Goal: Task Accomplishment & Management: Use online tool/utility

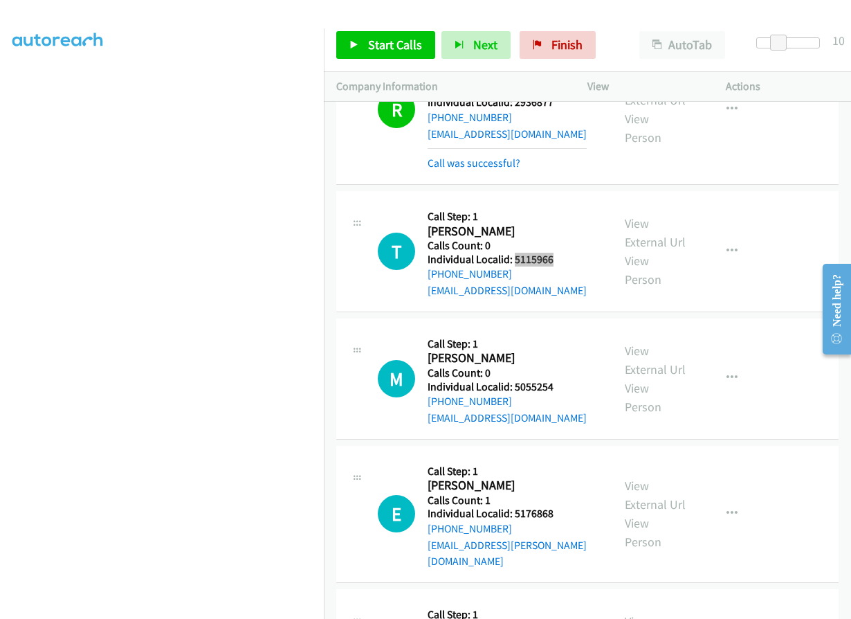
scroll to position [4067, 0]
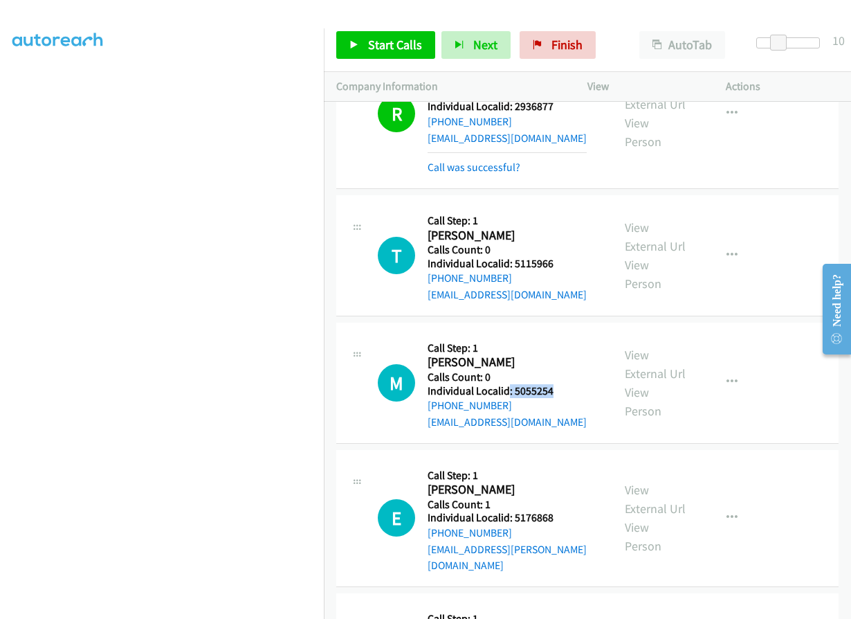
drag, startPoint x: 510, startPoint y: 310, endPoint x: 561, endPoint y: 305, distance: 51.5
click at [561, 384] on h5 "Individual Localid: 5055254" at bounding box center [507, 391] width 159 height 14
drag, startPoint x: 509, startPoint y: 434, endPoint x: 557, endPoint y: 434, distance: 48.5
click at [557, 511] on h5 "Individual Localid: 5176868" at bounding box center [514, 518] width 172 height 14
copy h5 ": 5176868"
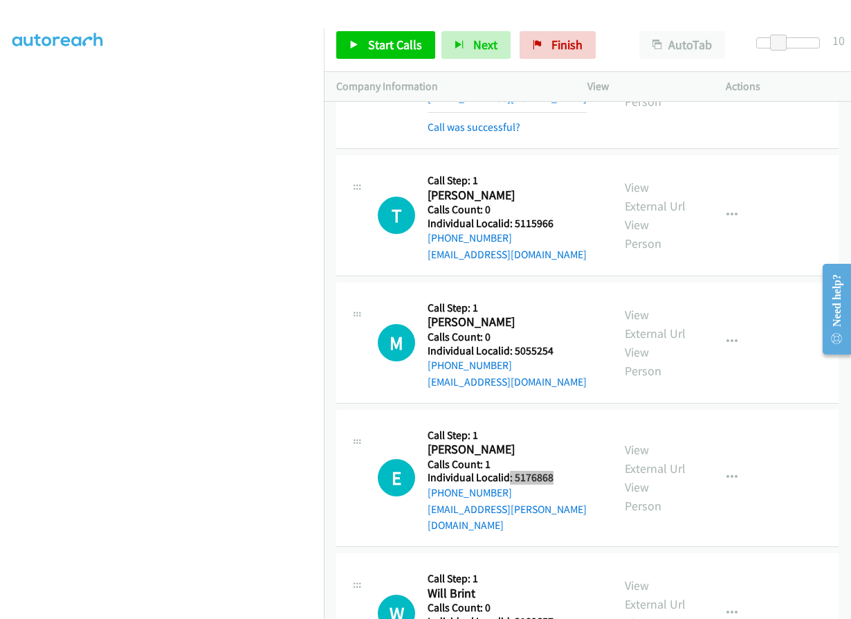
scroll to position [4205, 0]
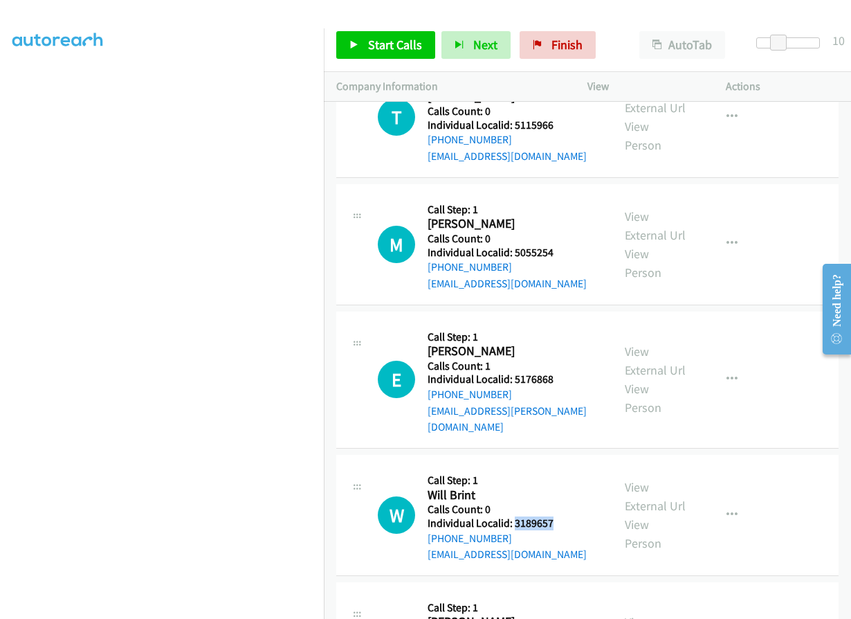
drag, startPoint x: 514, startPoint y: 425, endPoint x: 555, endPoint y: 422, distance: 41.7
click at [555, 516] on h5 "Individual Localid: 3189657" at bounding box center [507, 523] width 159 height 14
copy h5 "3189657"
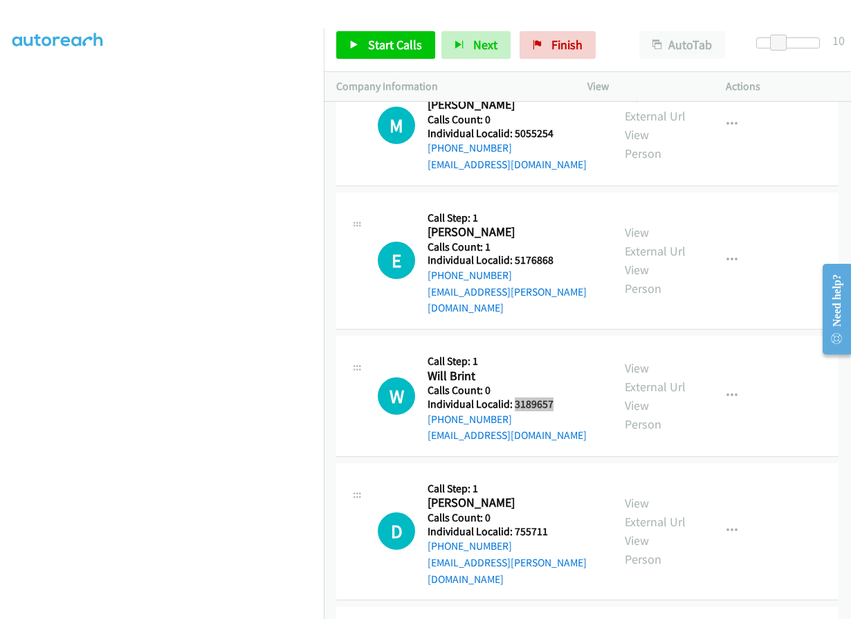
scroll to position [4344, 0]
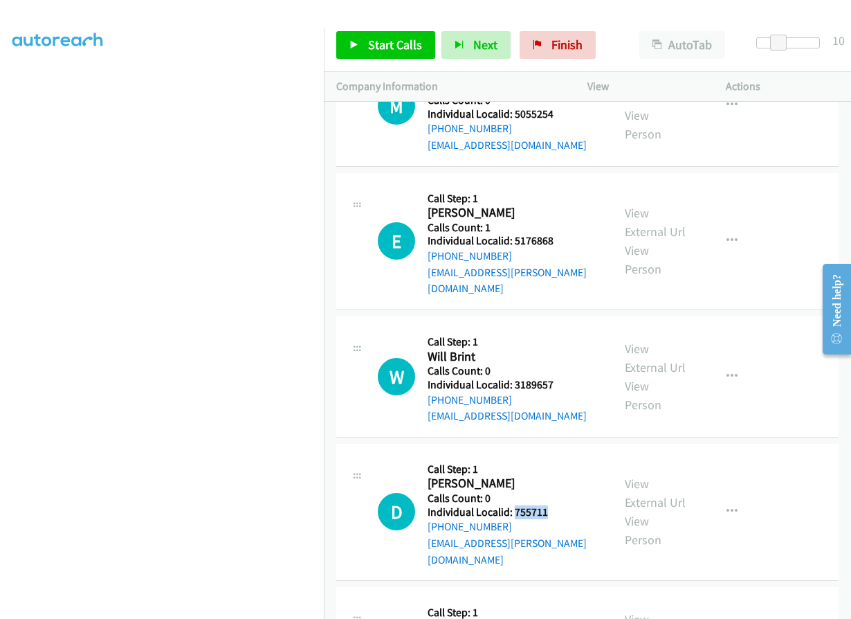
drag, startPoint x: 516, startPoint y: 413, endPoint x: 555, endPoint y: 411, distance: 39.6
click at [555, 456] on div "D Callback Scheduled Call Step: 1 [PERSON_NAME] America/New_York Calls Count: 0…" at bounding box center [489, 511] width 222 height 111
copy h5 "755711"
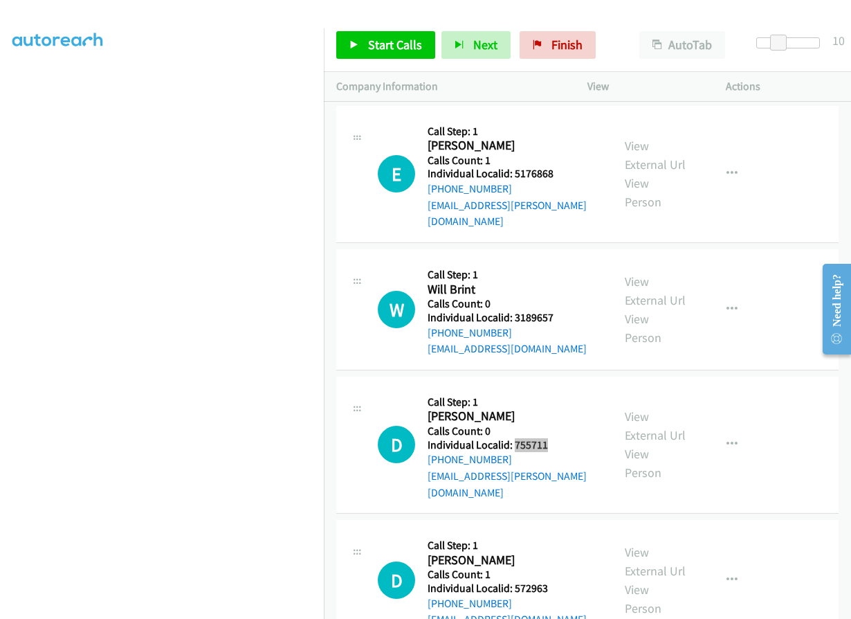
scroll to position [4413, 0]
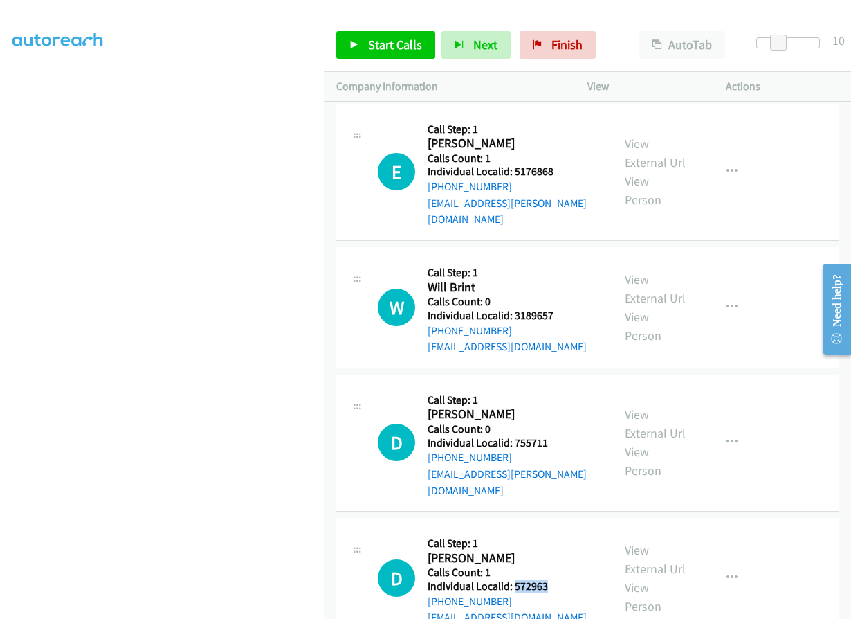
drag, startPoint x: 512, startPoint y: 470, endPoint x: 551, endPoint y: 469, distance: 38.8
click at [551, 530] on div "D Callback Scheduled Call Step: 1 [PERSON_NAME] America/New_York Calls Count: 1…" at bounding box center [489, 578] width 222 height 96
copy h5 "572963"
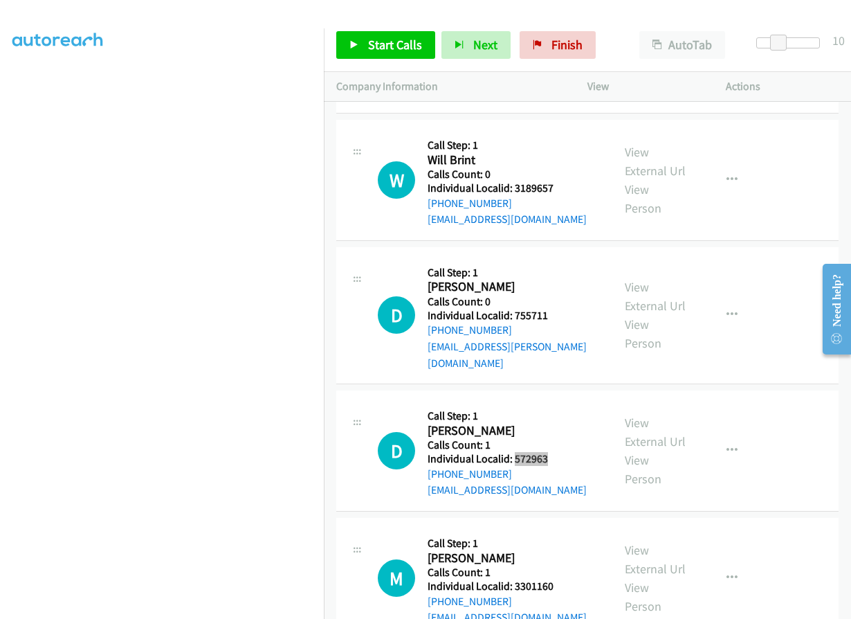
scroll to position [4552, 0]
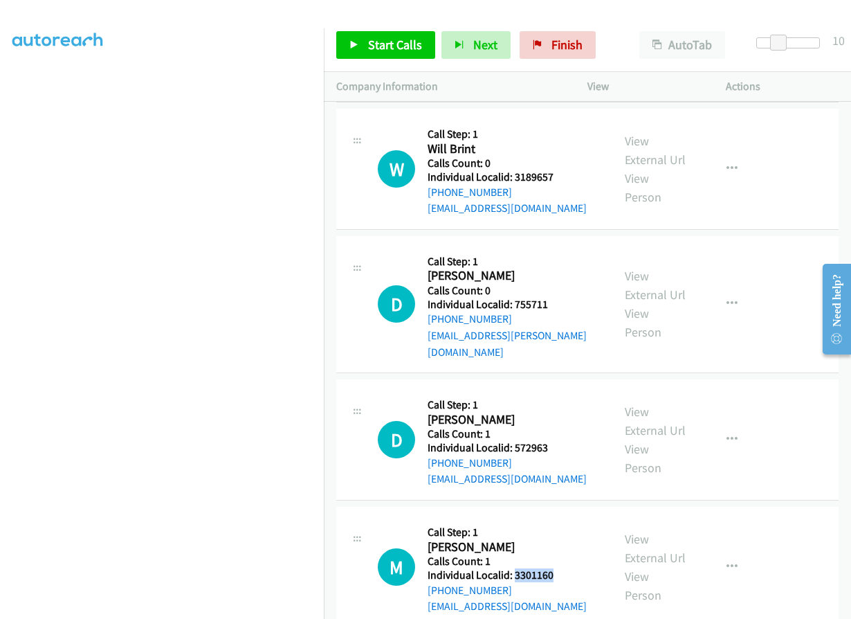
drag, startPoint x: 514, startPoint y: 460, endPoint x: 556, endPoint y: 458, distance: 42.3
click at [556, 568] on h5 "Individual Localid: 3301160" at bounding box center [507, 575] width 159 height 14
copy h5 "3301160"
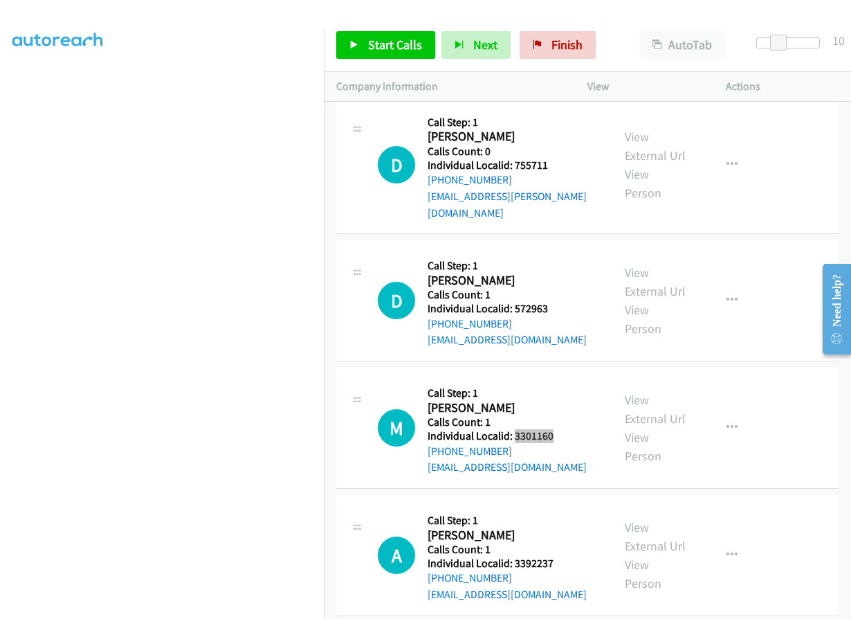
scroll to position [4707, 0]
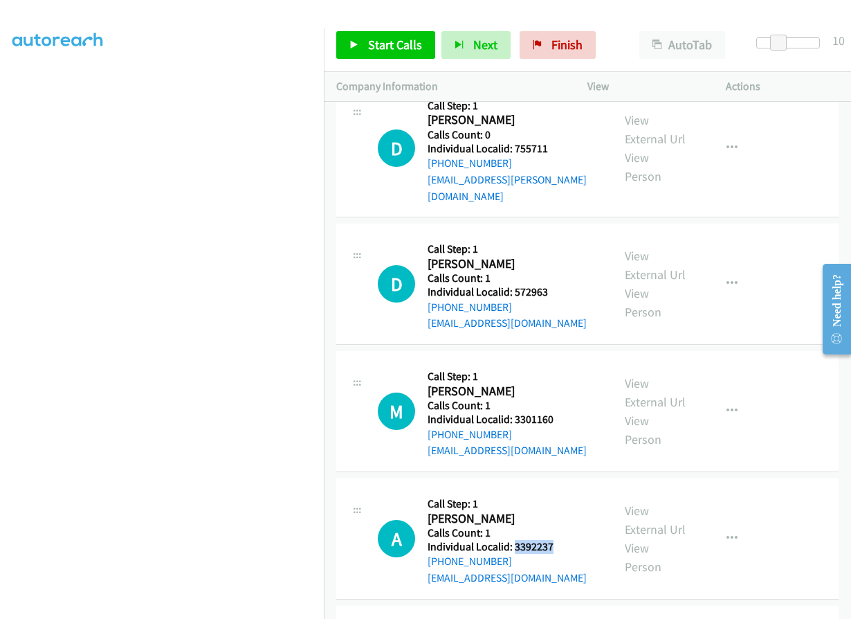
drag, startPoint x: 528, startPoint y: 432, endPoint x: 558, endPoint y: 427, distance: 30.8
click at [558, 491] on div "A Callback Scheduled Call Step: 1 [PERSON_NAME] America/New_York Calls Count: 1…" at bounding box center [489, 539] width 222 height 96
copy h5 "3392237"
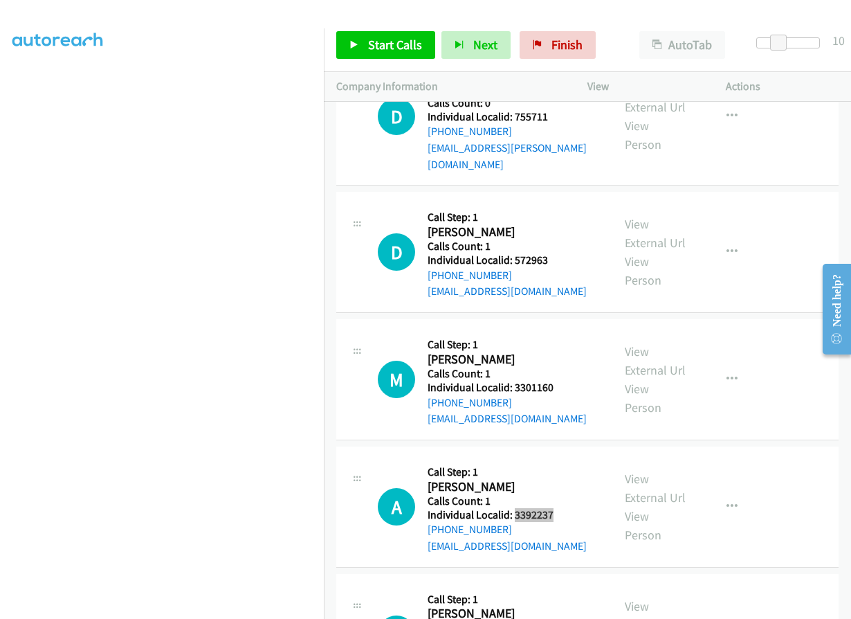
scroll to position [4829, 0]
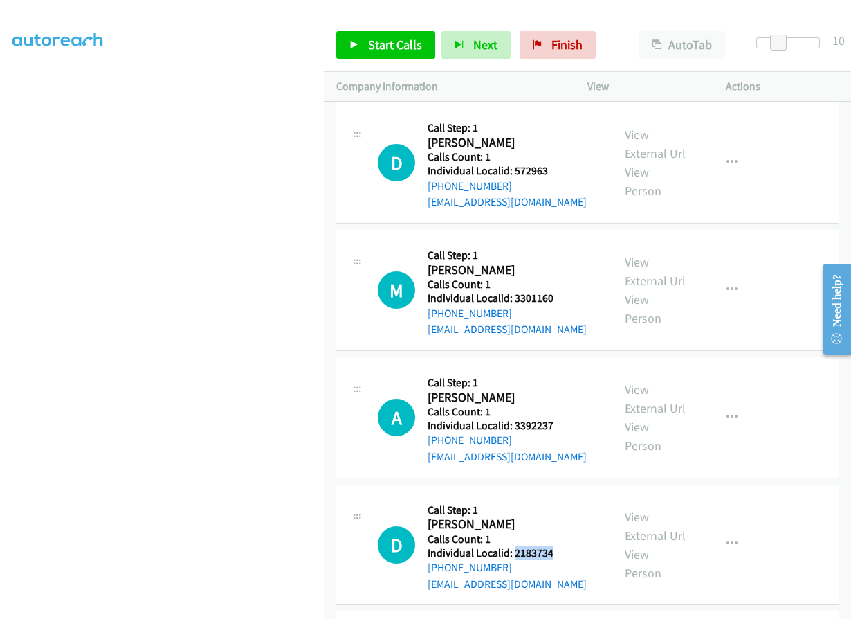
drag, startPoint x: 514, startPoint y: 440, endPoint x: 561, endPoint y: 438, distance: 46.4
click at [561, 497] on div "D Callback Scheduled Call Step: 1 [PERSON_NAME] America/New_York Calls Count: 1…" at bounding box center [489, 545] width 222 height 96
copy h5 "2183734"
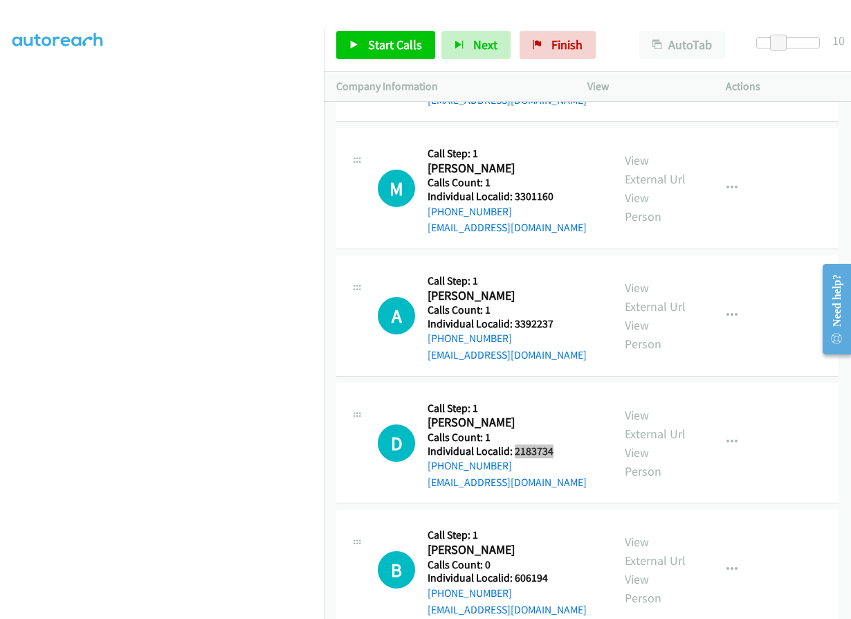
scroll to position [4932, 0]
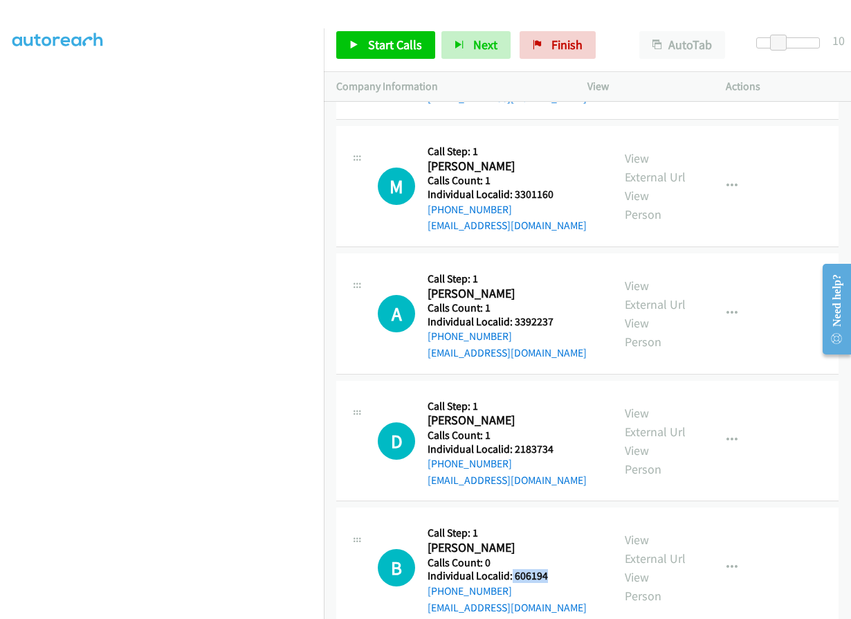
drag, startPoint x: 511, startPoint y: 462, endPoint x: 552, endPoint y: 460, distance: 41.6
click at [553, 520] on div "B Callback Scheduled Call Step: 1 [PERSON_NAME] America/New_York Calls Count: 0…" at bounding box center [489, 568] width 222 height 96
copy h5 "606194"
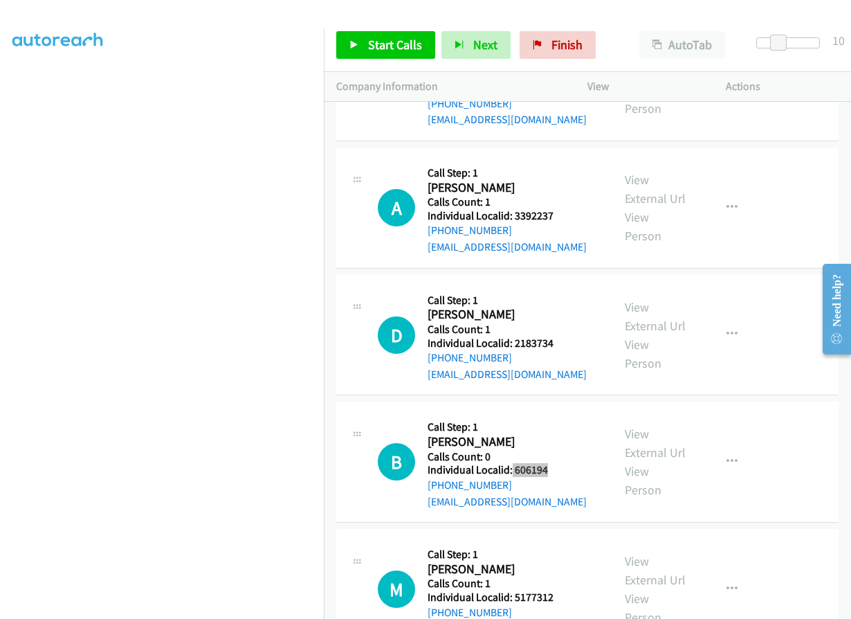
scroll to position [5054, 0]
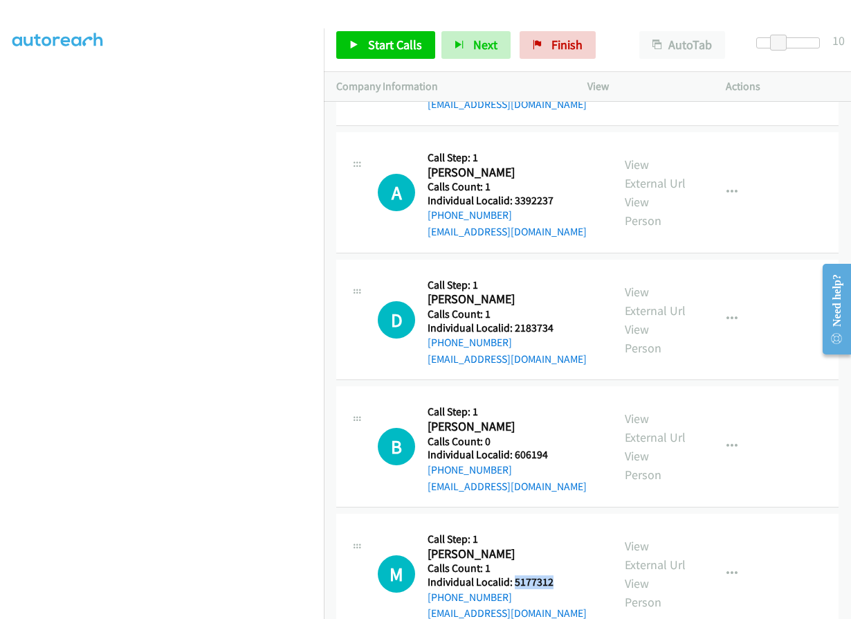
drag, startPoint x: 514, startPoint y: 469, endPoint x: 555, endPoint y: 466, distance: 40.9
click at [555, 526] on div "M Callback Scheduled Call Step: 1 [PERSON_NAME] America/New_York Calls Count: 1…" at bounding box center [489, 574] width 222 height 96
copy h5 "5177312"
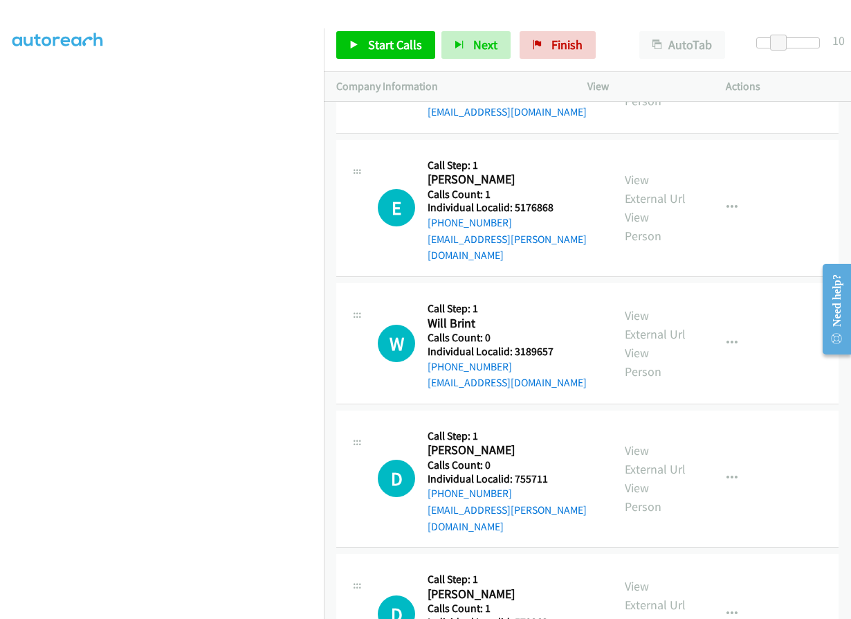
scroll to position [4482, 0]
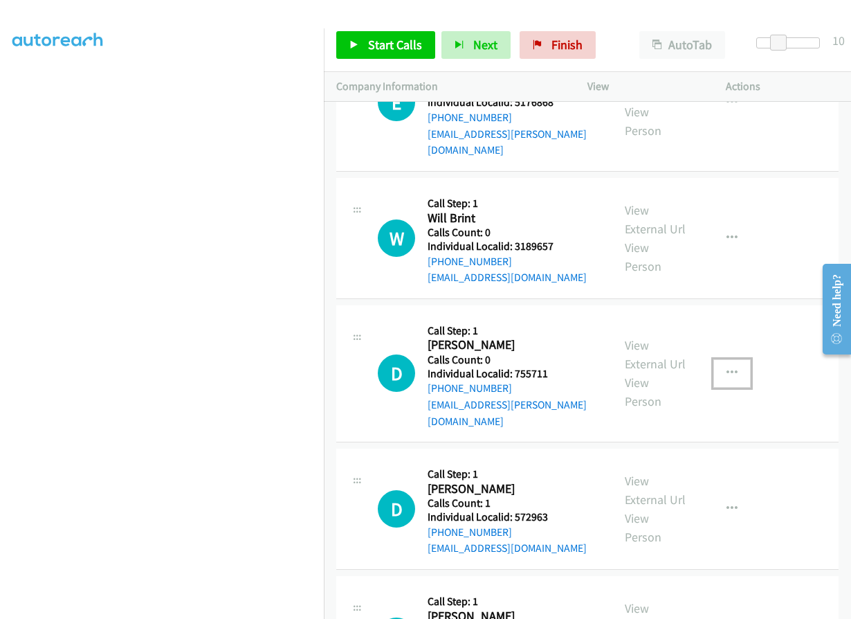
click at [714, 359] on button "button" at bounding box center [732, 373] width 37 height 28
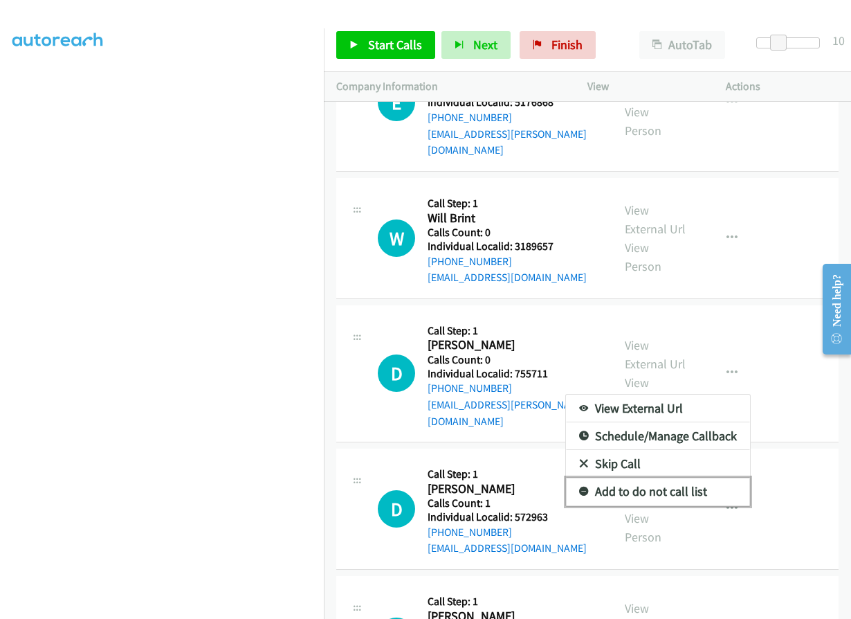
click at [579, 487] on icon at bounding box center [584, 492] width 10 height 10
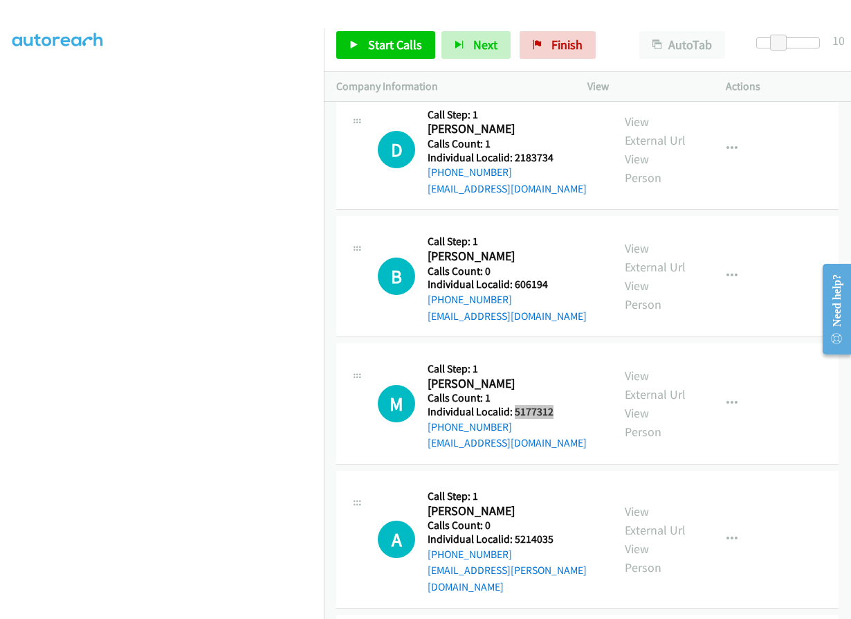
scroll to position [5227, 0]
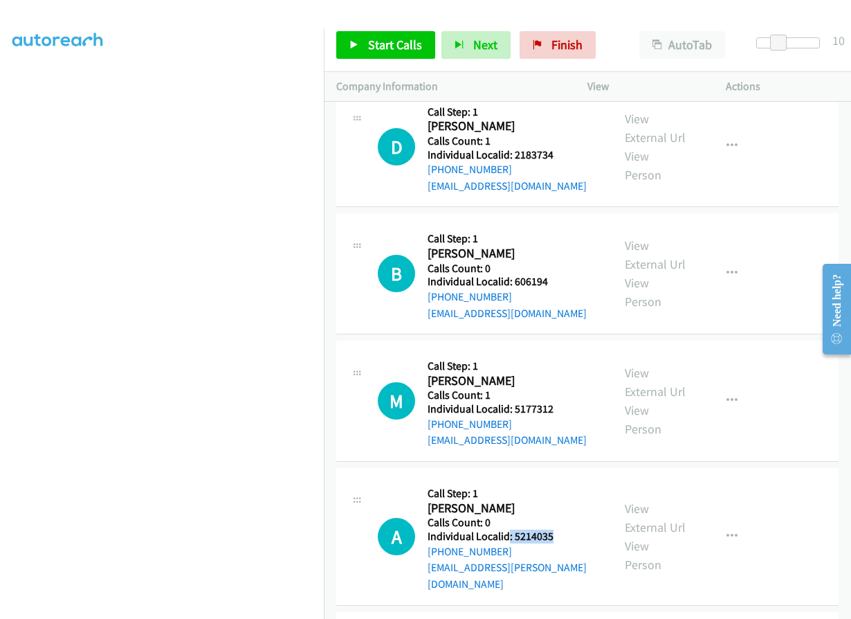
drag, startPoint x: 509, startPoint y: 420, endPoint x: 556, endPoint y: 417, distance: 47.2
click at [556, 480] on div "A Callback Scheduled Call Step: 1 [PERSON_NAME] America/New_York Calls Count: 0…" at bounding box center [489, 535] width 222 height 111
copy h5 ": 5214035"
drag, startPoint x: 304, startPoint y: 166, endPoint x: 612, endPoint y: 14, distance: 343.6
click at [612, 14] on div at bounding box center [419, 26] width 839 height 53
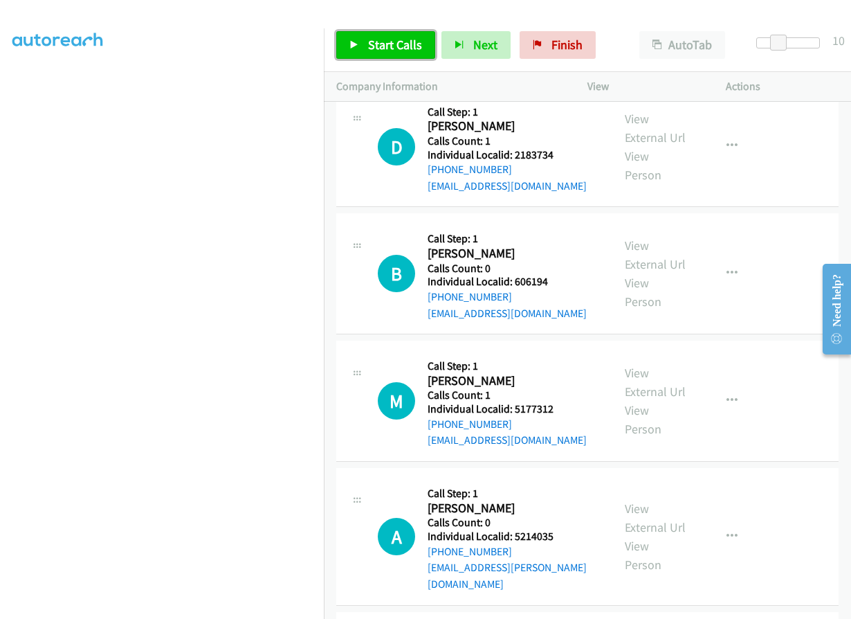
click at [417, 43] on span "Start Calls" at bounding box center [395, 45] width 54 height 16
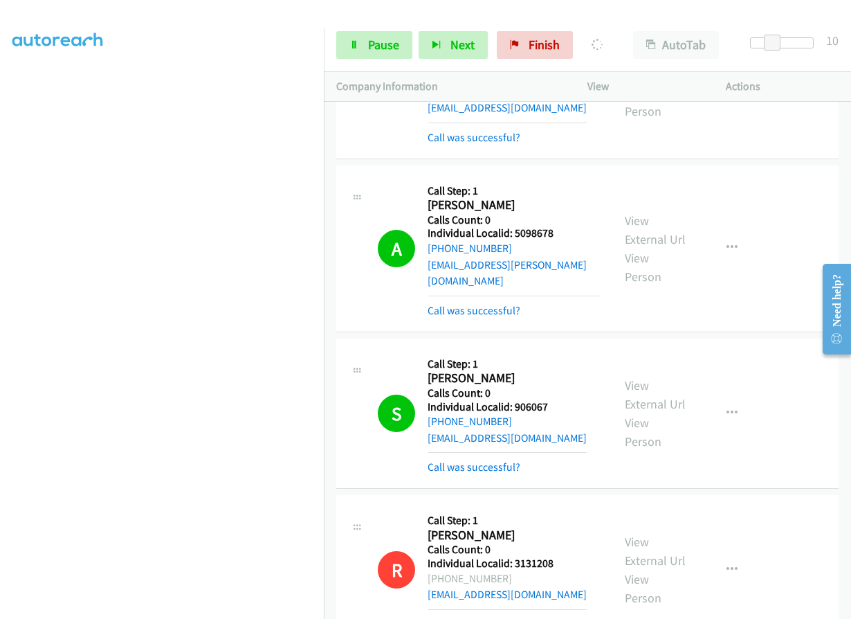
scroll to position [744, 0]
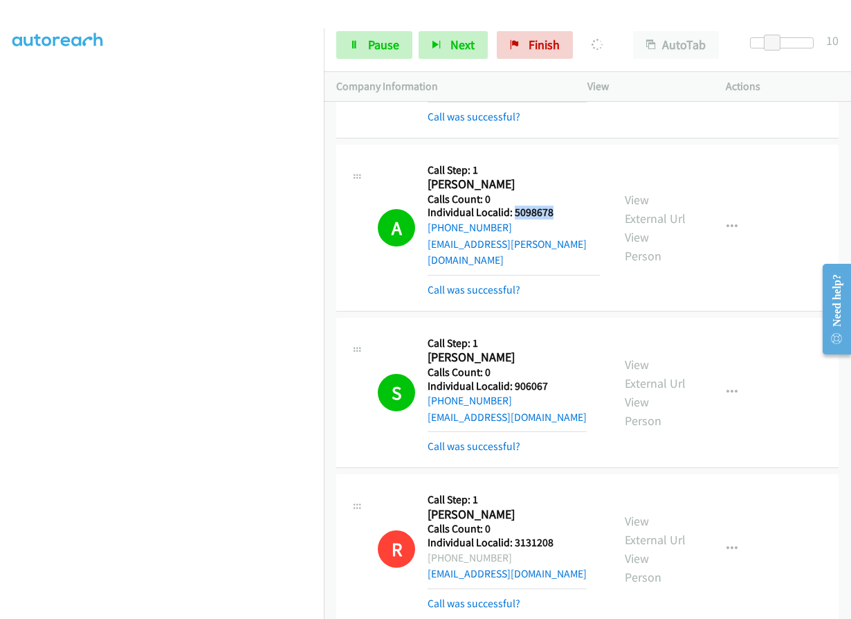
drag, startPoint x: 512, startPoint y: 212, endPoint x: 575, endPoint y: 206, distance: 63.3
click at [575, 206] on h5 "Individual Localid: 5098678" at bounding box center [514, 213] width 172 height 14
drag, startPoint x: 512, startPoint y: 367, endPoint x: 537, endPoint y: 370, distance: 25.1
click at [555, 379] on h5 "Individual Localid: 906067" at bounding box center [507, 386] width 159 height 14
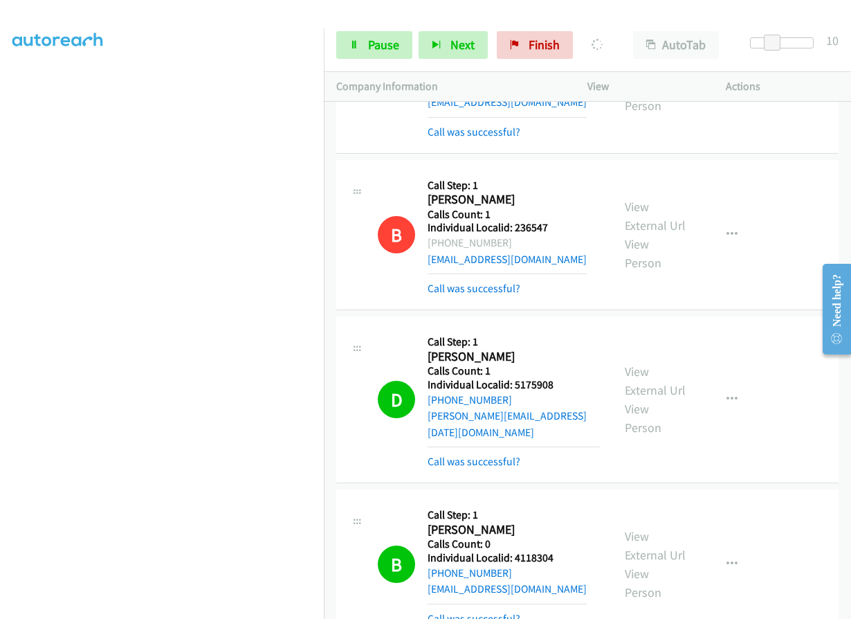
scroll to position [1263, 0]
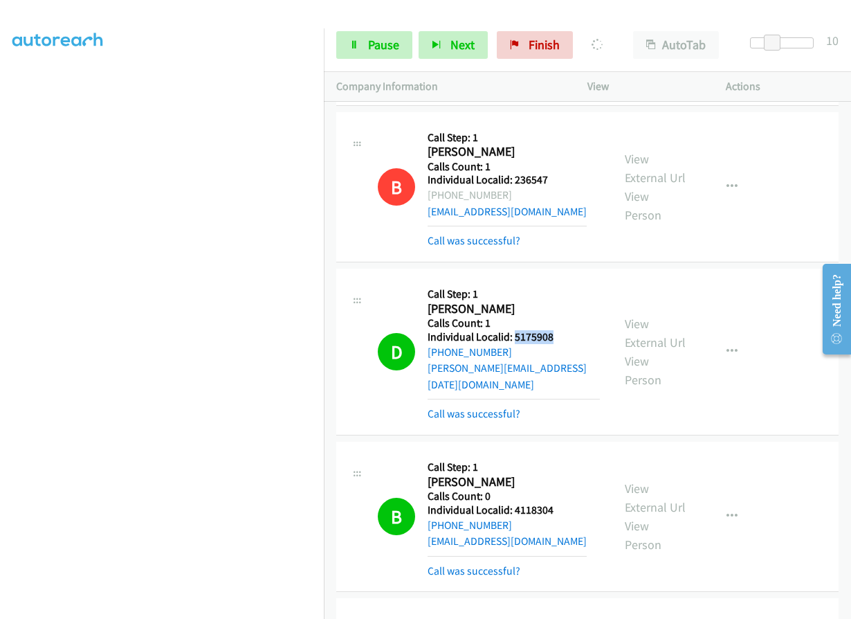
drag, startPoint x: 514, startPoint y: 320, endPoint x: 561, endPoint y: 317, distance: 47.2
click at [561, 330] on h5 "Individual Localid: 5175908" at bounding box center [514, 337] width 172 height 14
drag, startPoint x: 511, startPoint y: 474, endPoint x: 559, endPoint y: 475, distance: 47.8
click at [559, 503] on h5 "Individual Localid: 4118304" at bounding box center [507, 510] width 159 height 14
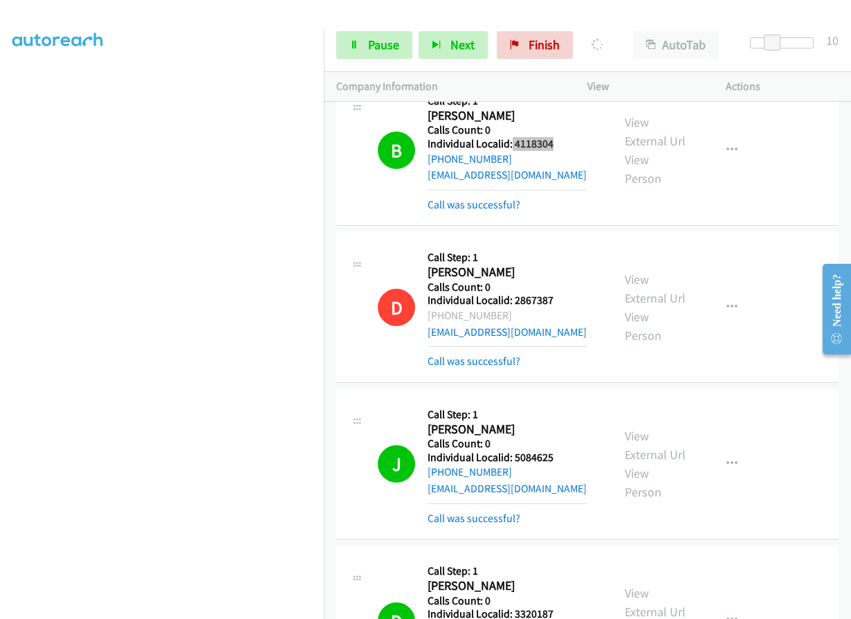
scroll to position [1679, 0]
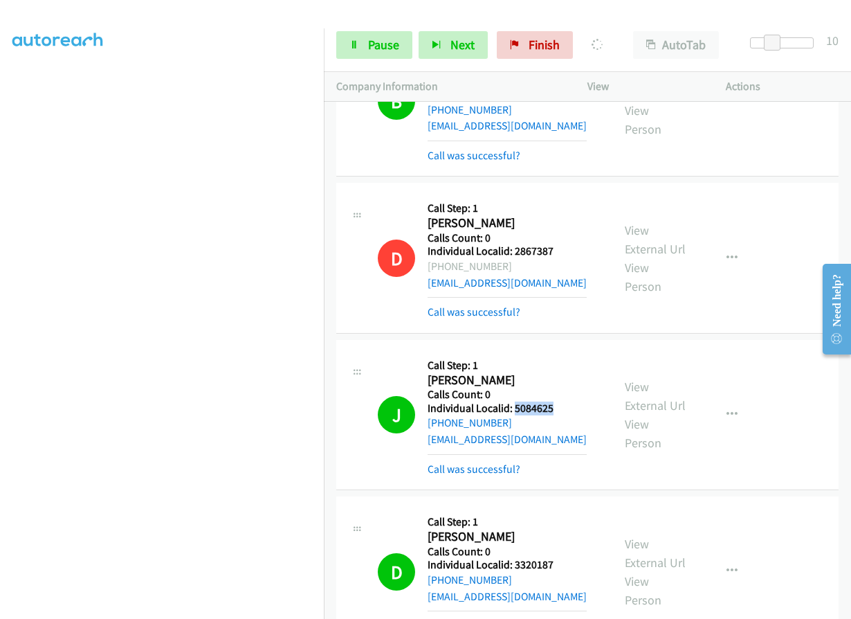
drag, startPoint x: 514, startPoint y: 377, endPoint x: 560, endPoint y: 376, distance: 46.4
click at [560, 402] on h5 "Individual Localid: 5084625" at bounding box center [507, 409] width 159 height 14
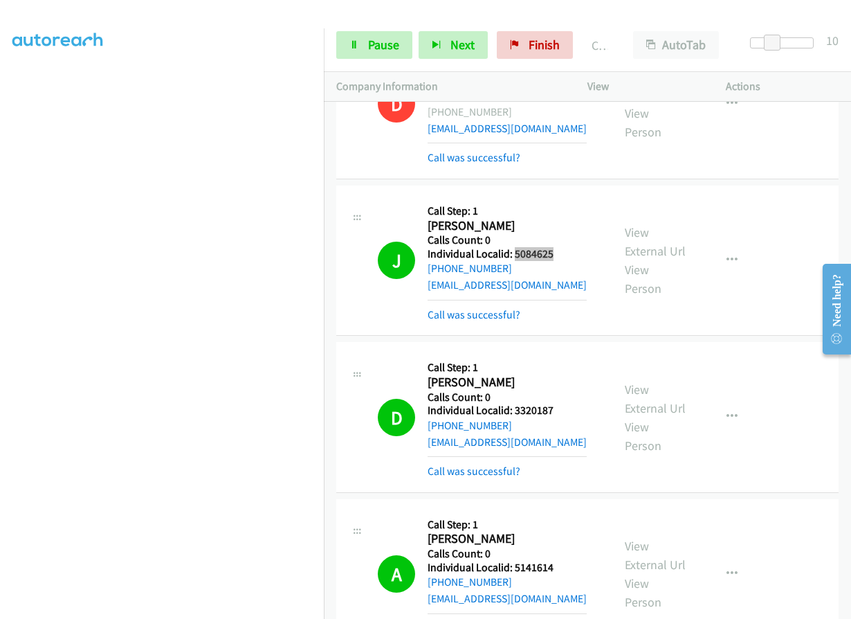
scroll to position [1869, 0]
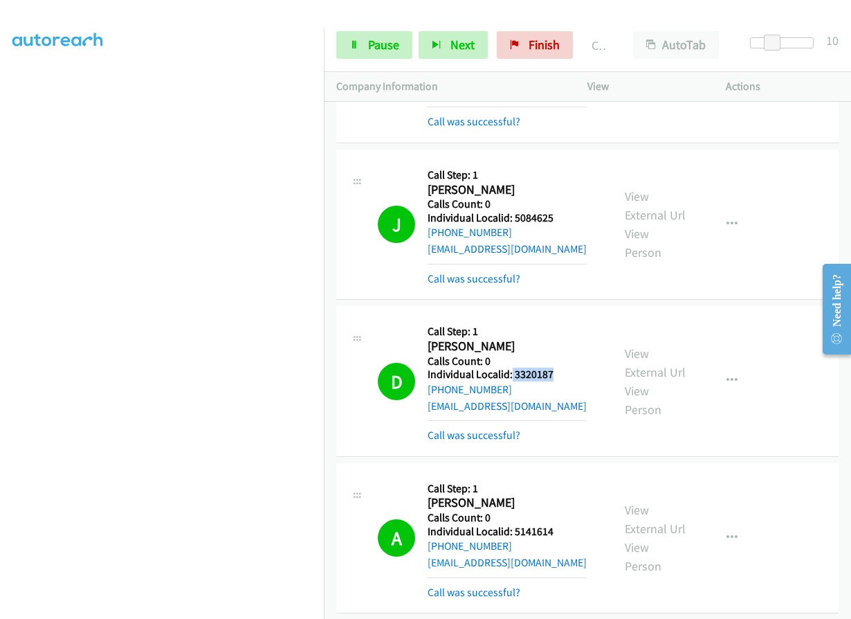
drag, startPoint x: 512, startPoint y: 341, endPoint x: 555, endPoint y: 340, distance: 42.9
click at [555, 368] on h5 "Individual Localid: 3320187" at bounding box center [507, 375] width 159 height 14
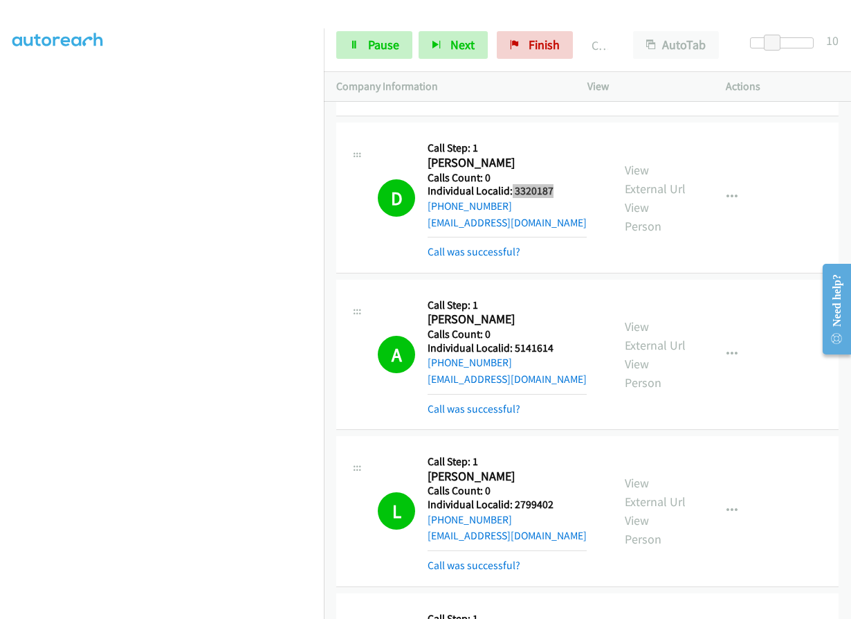
scroll to position [2077, 0]
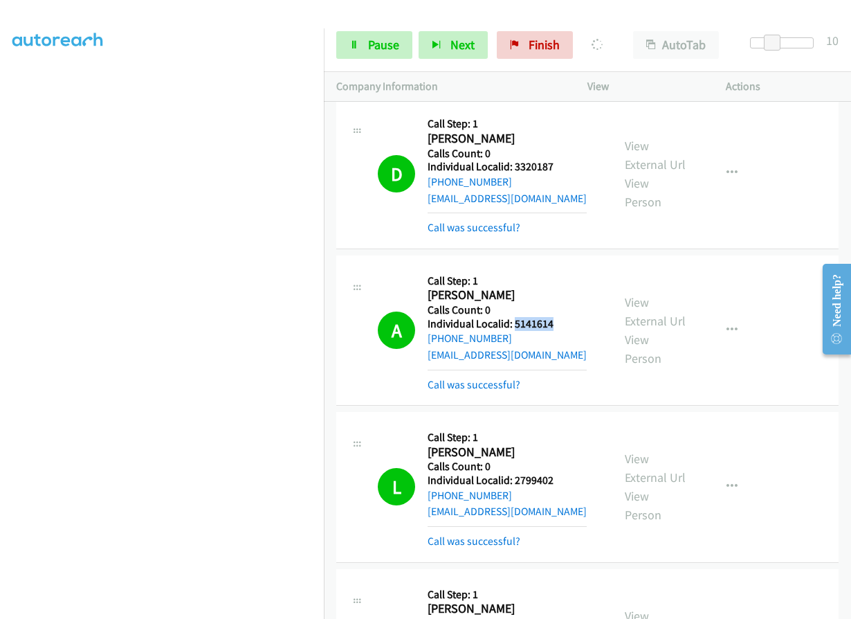
drag, startPoint x: 514, startPoint y: 294, endPoint x: 557, endPoint y: 291, distance: 43.0
click at [557, 317] on h5 "Individual Localid: 5141614" at bounding box center [507, 324] width 159 height 14
drag, startPoint x: 514, startPoint y: 449, endPoint x: 559, endPoint y: 447, distance: 44.4
click at [559, 474] on h5 "Individual Localid: 2799402" at bounding box center [507, 481] width 159 height 14
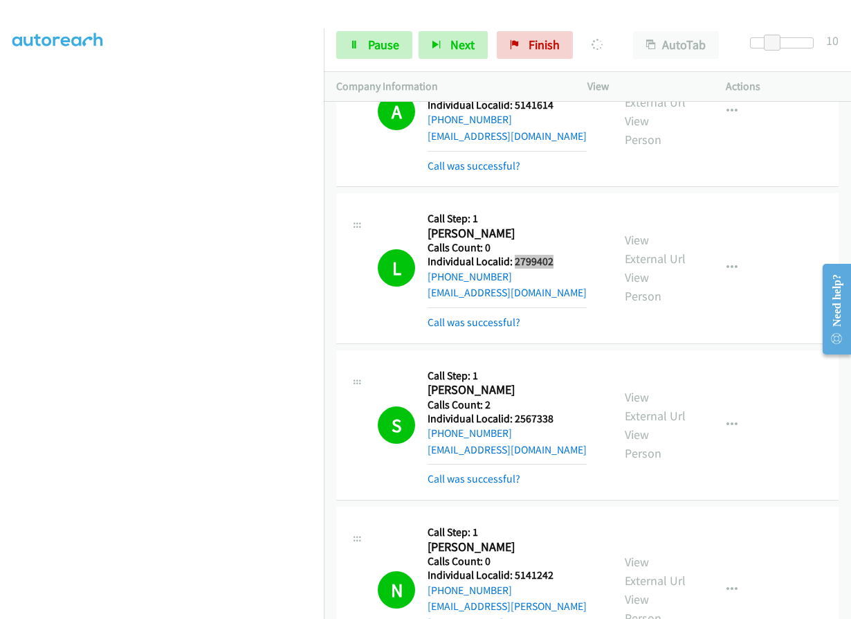
scroll to position [2302, 0]
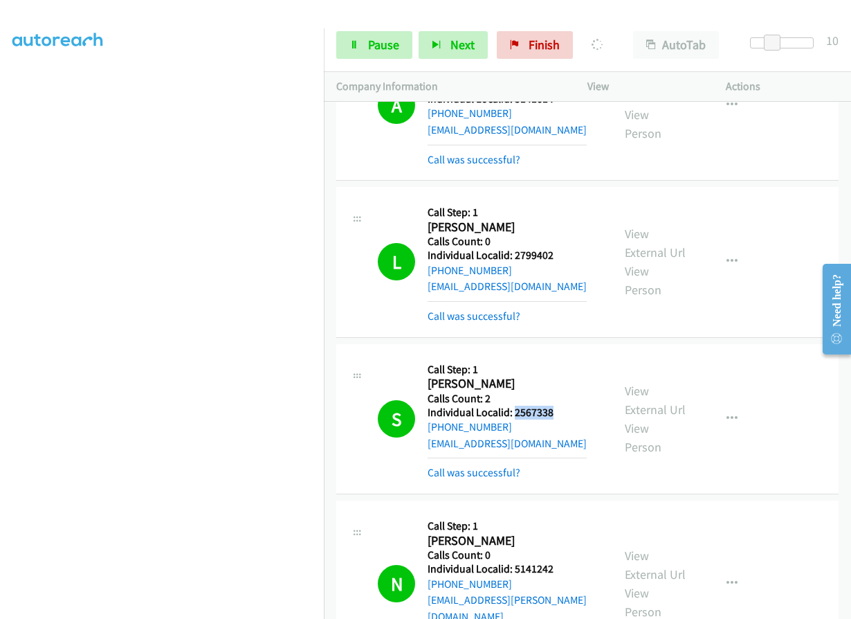
drag, startPoint x: 530, startPoint y: 378, endPoint x: 564, endPoint y: 378, distance: 33.9
click at [564, 406] on h5 "Individual Localid: 2567338" at bounding box center [507, 413] width 159 height 14
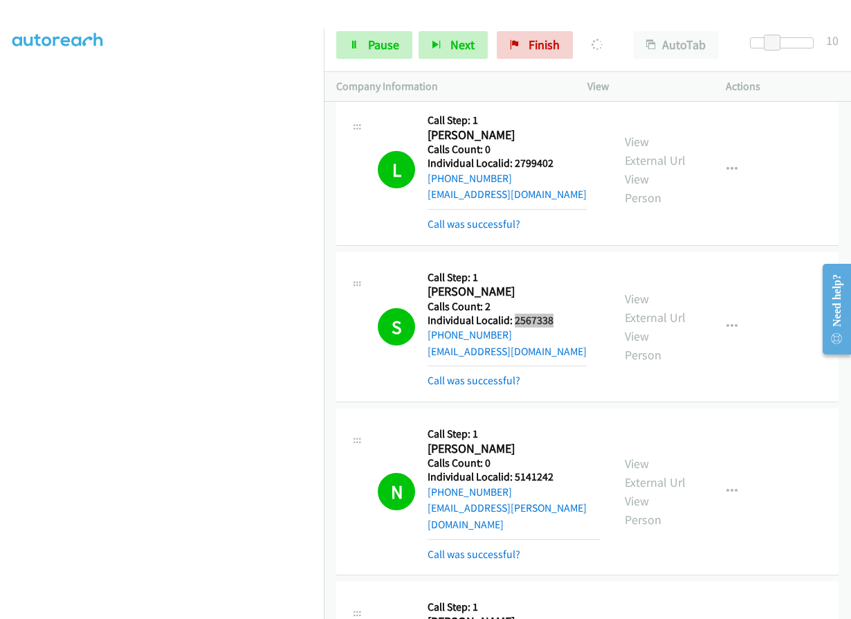
scroll to position [2406, 0]
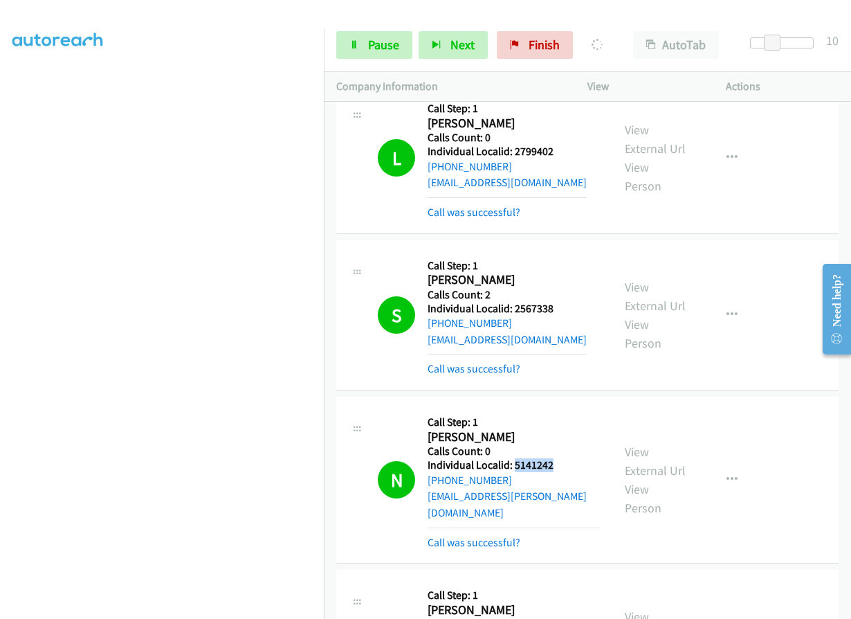
drag, startPoint x: 512, startPoint y: 433, endPoint x: 555, endPoint y: 431, distance: 42.9
click at [555, 458] on h5 "Individual Localid: 5141242" at bounding box center [514, 465] width 172 height 14
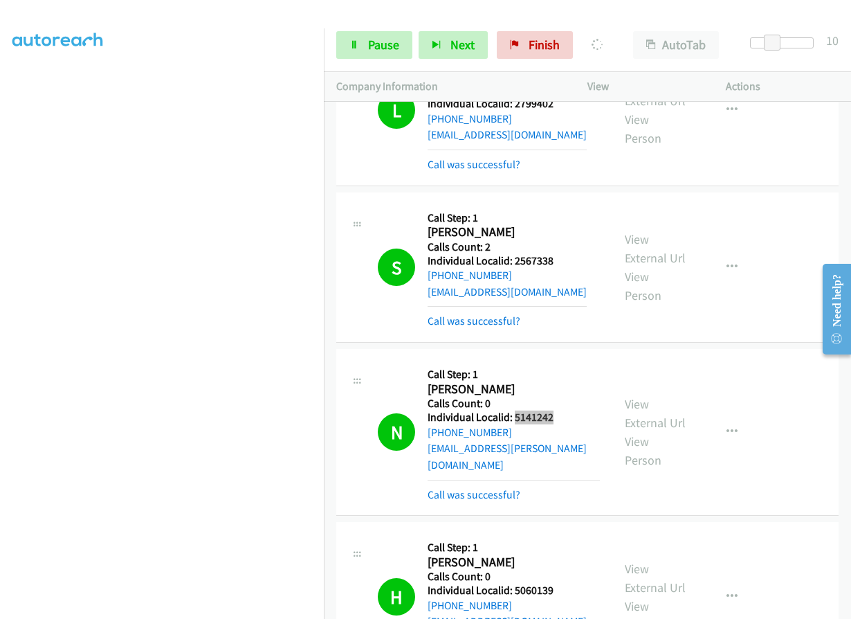
scroll to position [2631, 0]
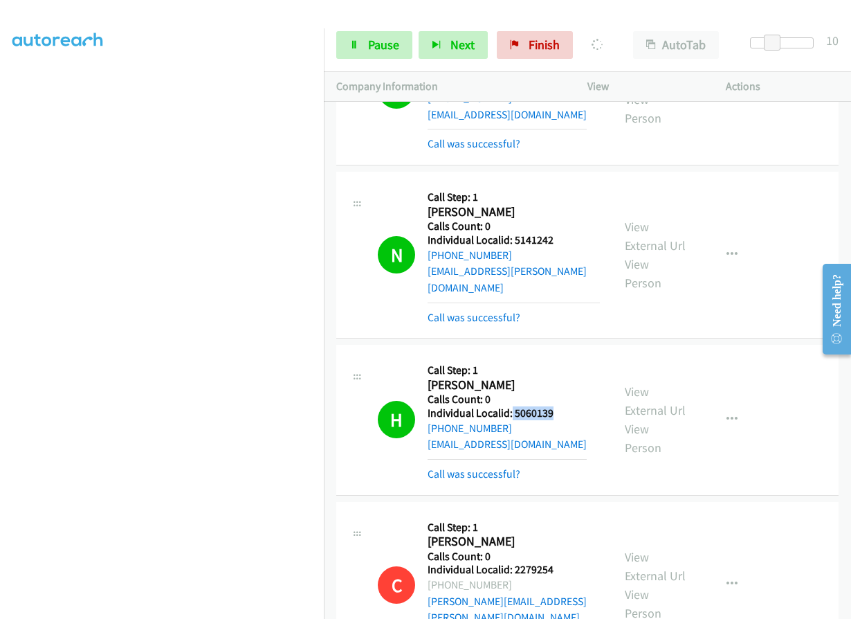
drag, startPoint x: 511, startPoint y: 364, endPoint x: 562, endPoint y: 361, distance: 51.3
click at [562, 406] on h5 "Individual Localid: 5060139" at bounding box center [507, 413] width 159 height 14
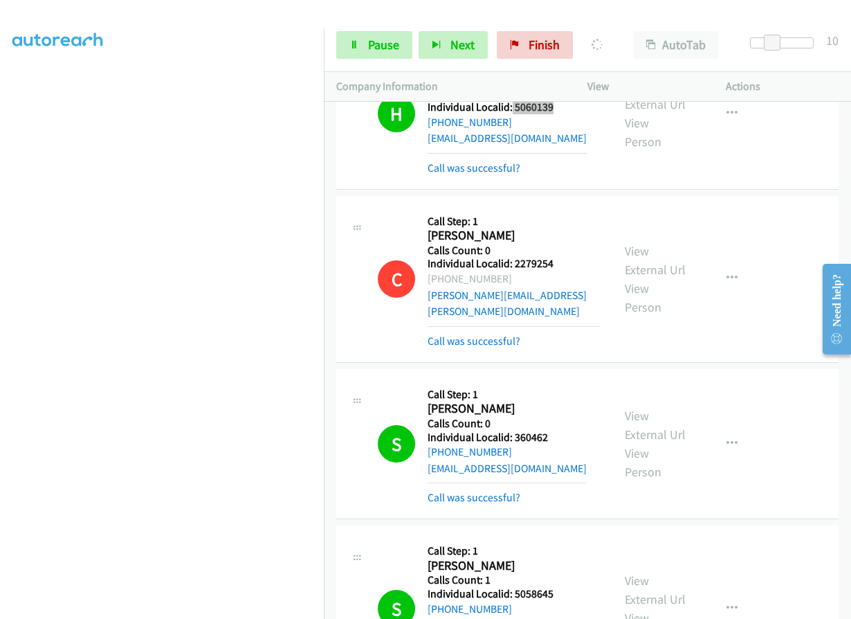
scroll to position [2942, 0]
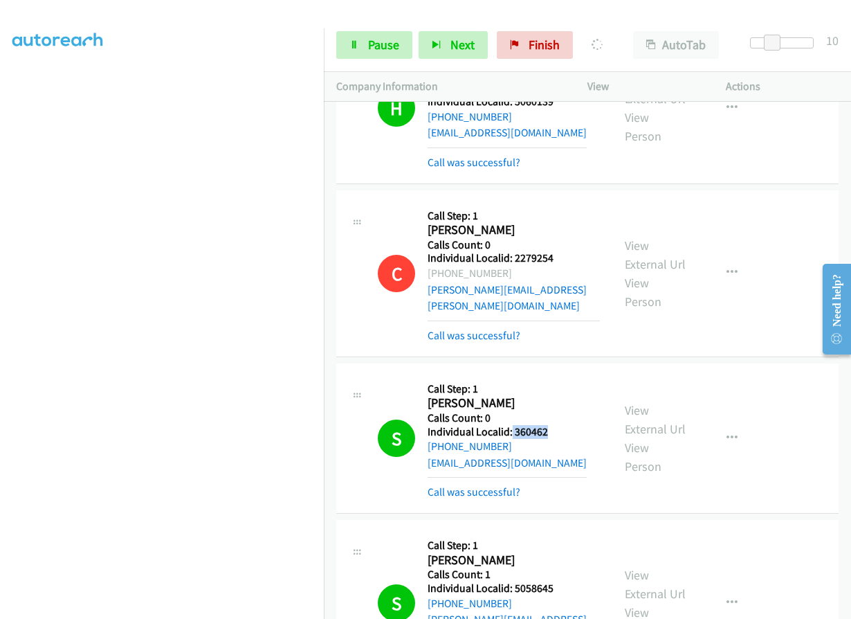
drag, startPoint x: 512, startPoint y: 366, endPoint x: 554, endPoint y: 364, distance: 42.3
click at [554, 425] on h5 "Individual Localid: 360462" at bounding box center [507, 432] width 159 height 14
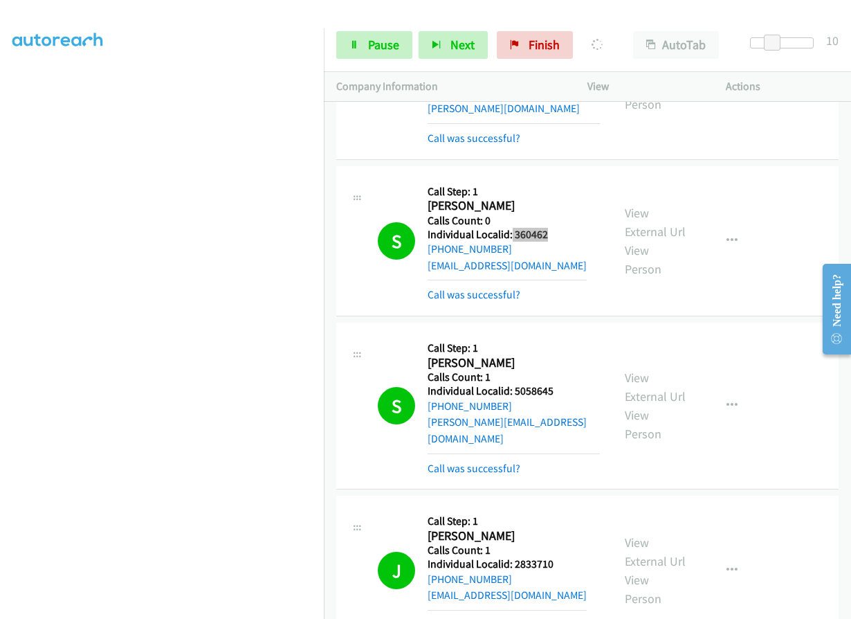
scroll to position [3150, 0]
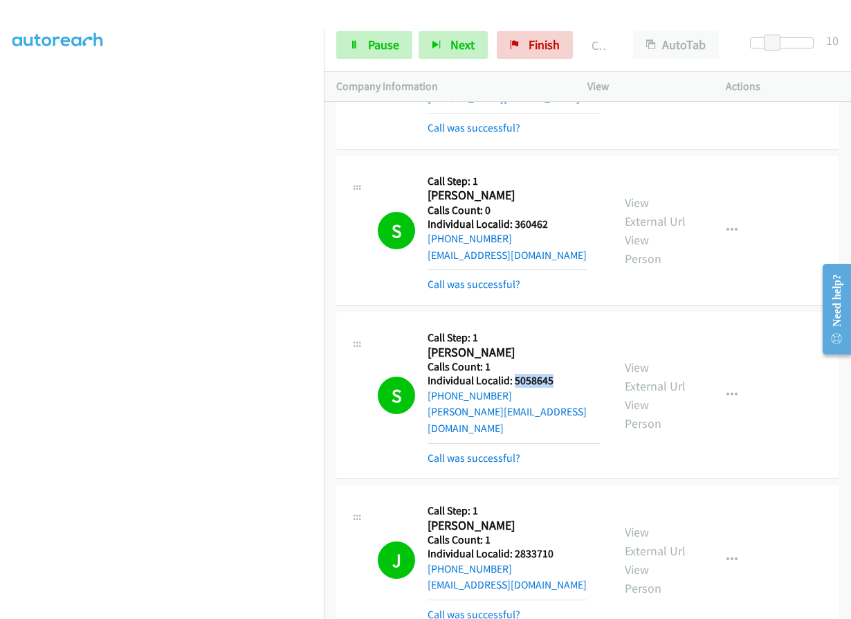
drag, startPoint x: 512, startPoint y: 313, endPoint x: 559, endPoint y: 310, distance: 46.5
click at [559, 374] on h5 "Individual Localid: 5058645" at bounding box center [514, 381] width 172 height 14
drag, startPoint x: 512, startPoint y: 473, endPoint x: 548, endPoint y: 471, distance: 36.7
click at [548, 547] on h5 "Individual Localid: 2833710" at bounding box center [507, 554] width 159 height 14
drag, startPoint x: 535, startPoint y: 471, endPoint x: 530, endPoint y: 443, distance: 28.2
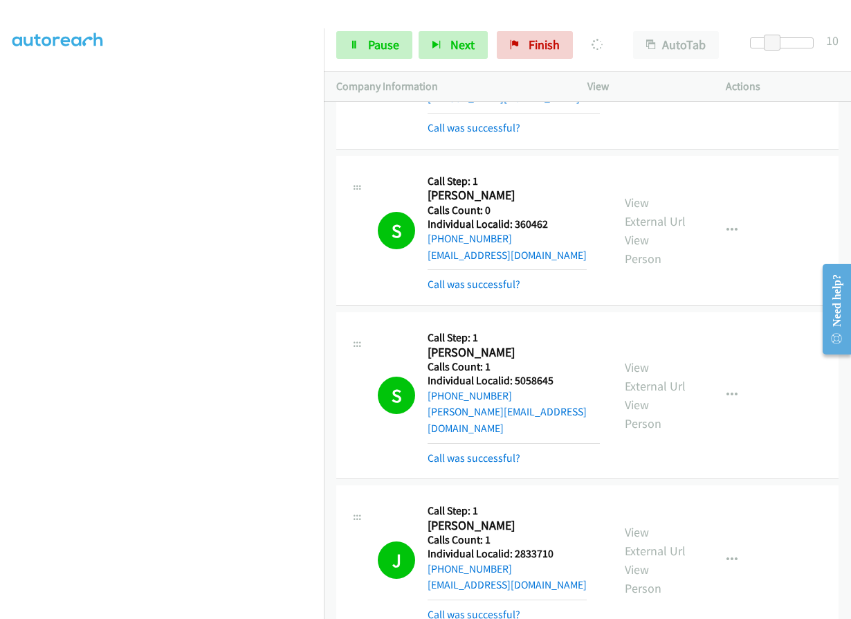
click at [521, 485] on div "J Callback Scheduled Call Step: 1 [PERSON_NAME] America/New_York Calls Count: 1…" at bounding box center [587, 560] width 503 height 150
drag, startPoint x: 516, startPoint y: 472, endPoint x: 557, endPoint y: 471, distance: 41.5
click at [557, 547] on h5 "Individual Localid: 2833710" at bounding box center [507, 554] width 159 height 14
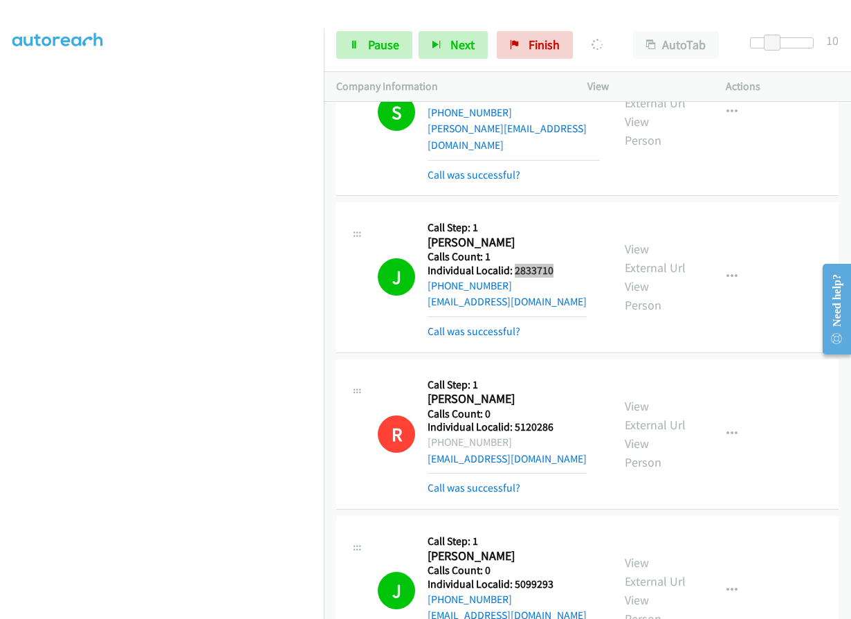
scroll to position [3548, 0]
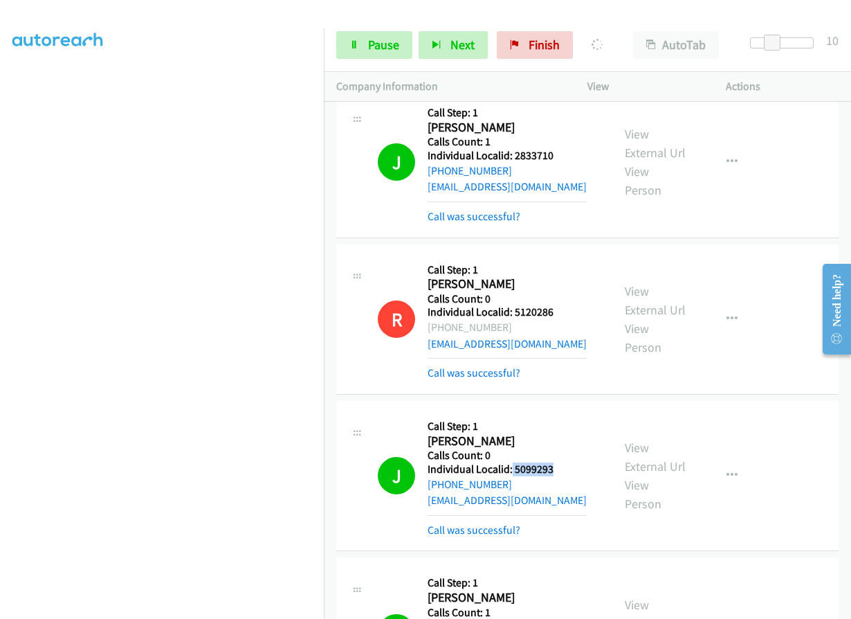
drag, startPoint x: 510, startPoint y: 387, endPoint x: 550, endPoint y: 388, distance: 40.2
click at [550, 462] on h5 "Individual Localid: 5099293" at bounding box center [507, 469] width 159 height 14
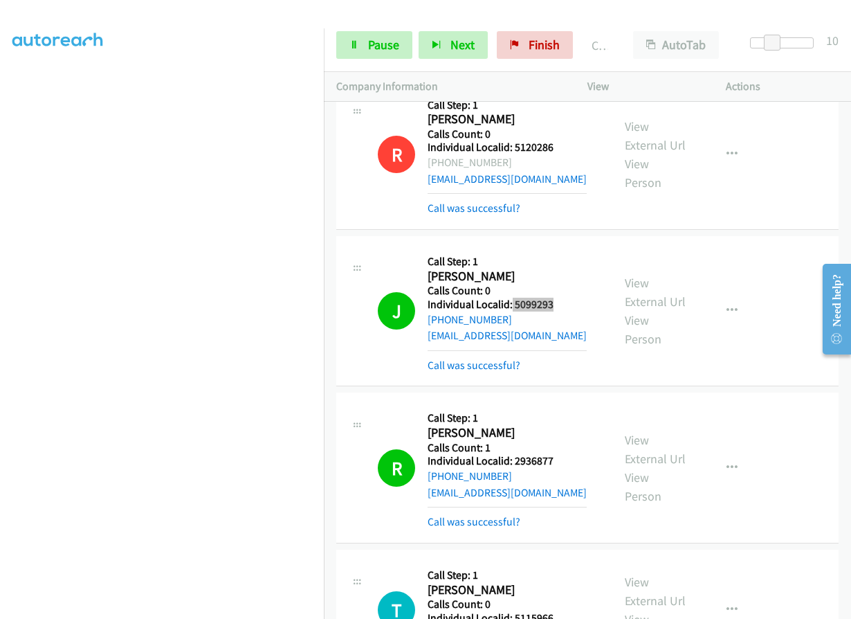
scroll to position [3756, 0]
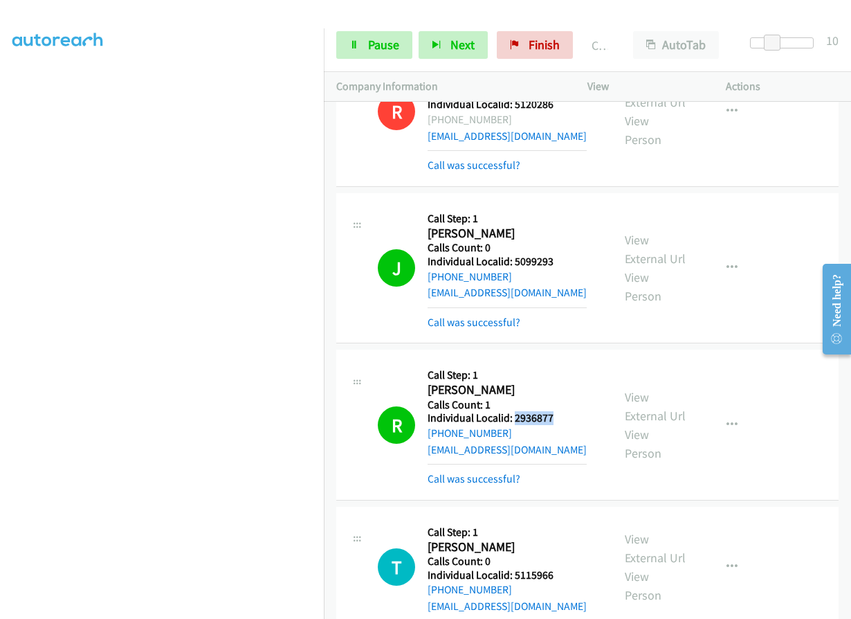
drag, startPoint x: 513, startPoint y: 336, endPoint x: 557, endPoint y: 334, distance: 44.4
click at [557, 411] on h5 "Individual Localid: 2936877" at bounding box center [507, 418] width 159 height 14
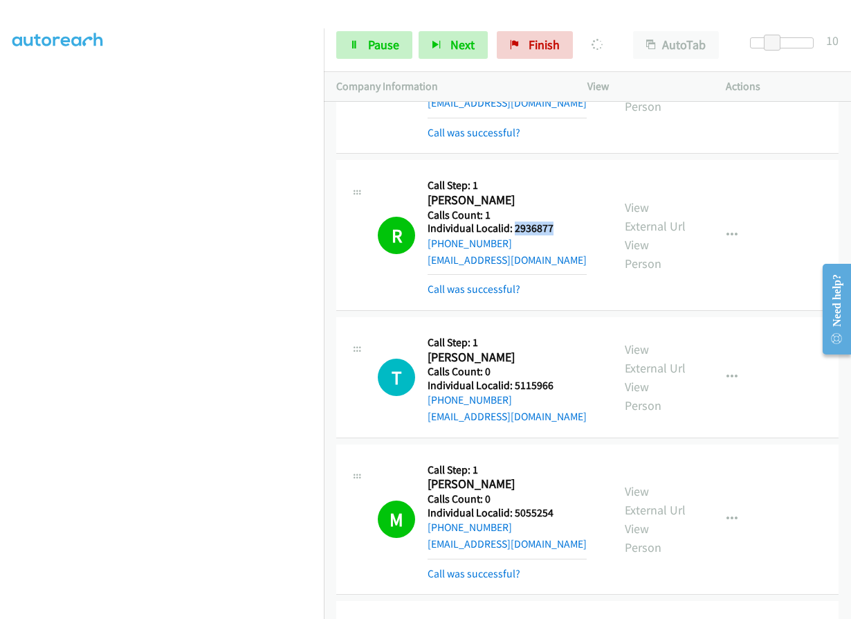
scroll to position [3963, 0]
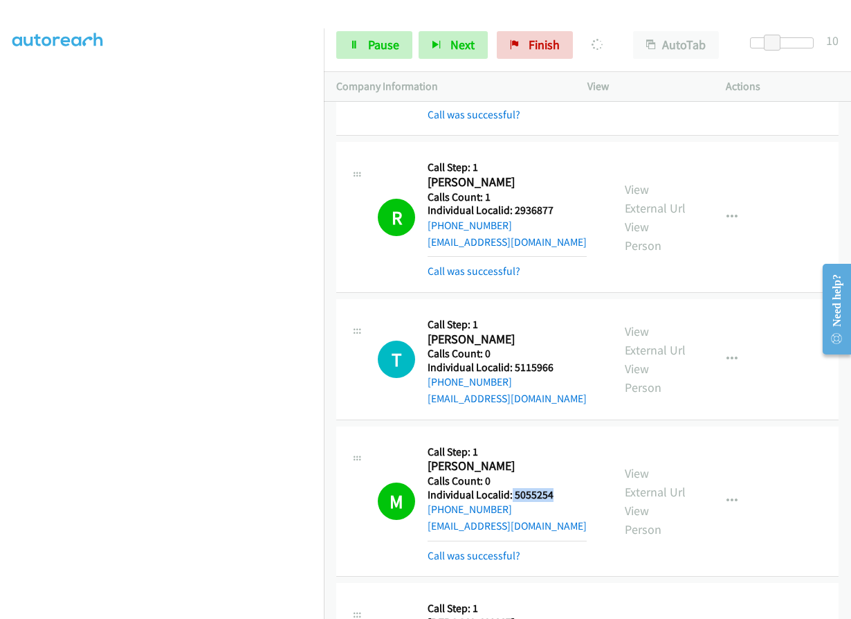
drag, startPoint x: 512, startPoint y: 411, endPoint x: 558, endPoint y: 411, distance: 46.4
click at [558, 488] on h5 "Individual Localid: 5055254" at bounding box center [507, 495] width 159 height 14
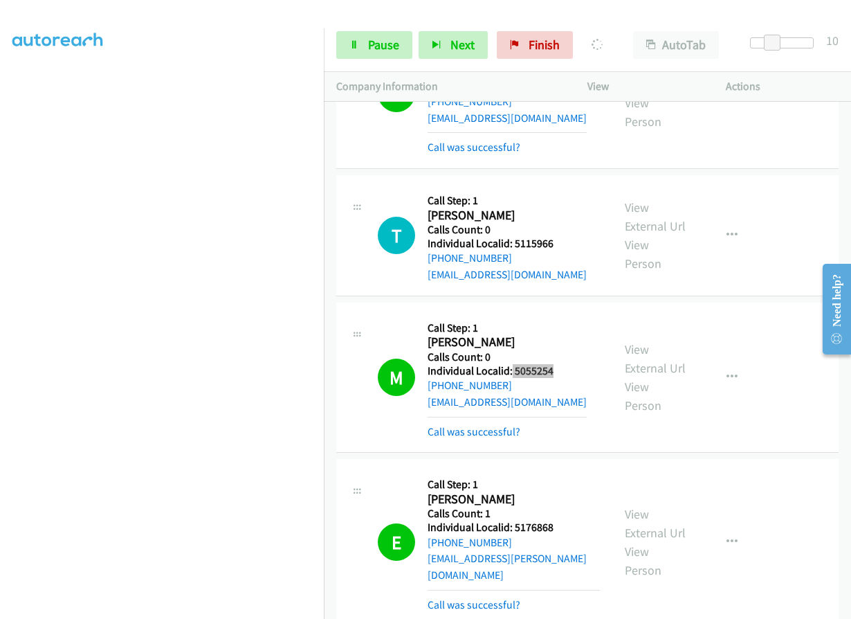
scroll to position [4119, 0]
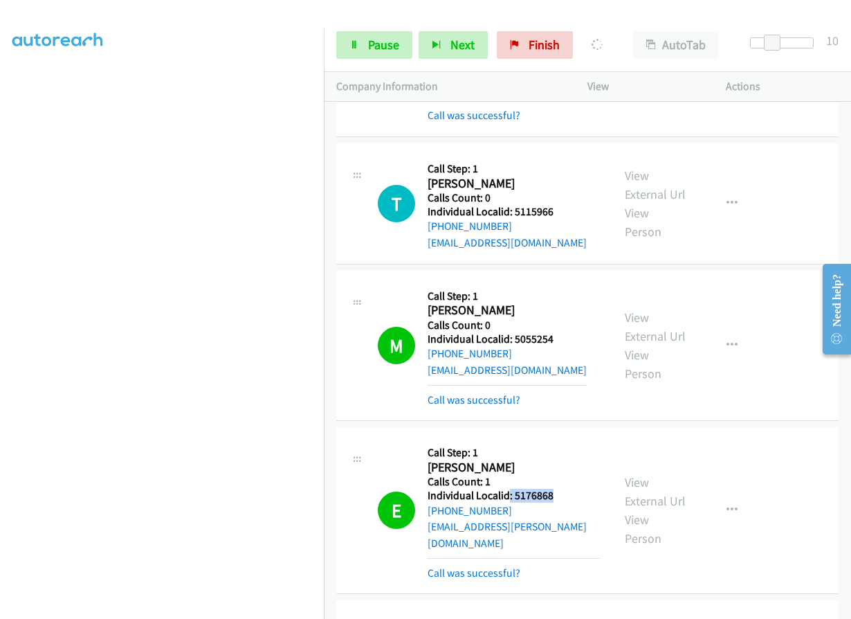
drag, startPoint x: 510, startPoint y: 413, endPoint x: 557, endPoint y: 413, distance: 47.8
click at [557, 489] on h5 "Individual Localid: 5176868" at bounding box center [514, 496] width 172 height 14
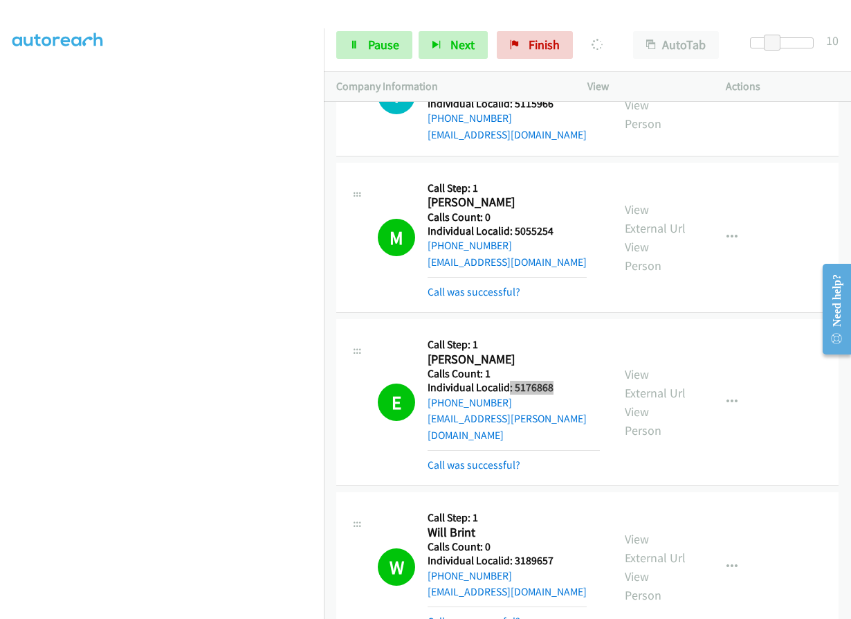
scroll to position [4240, 0]
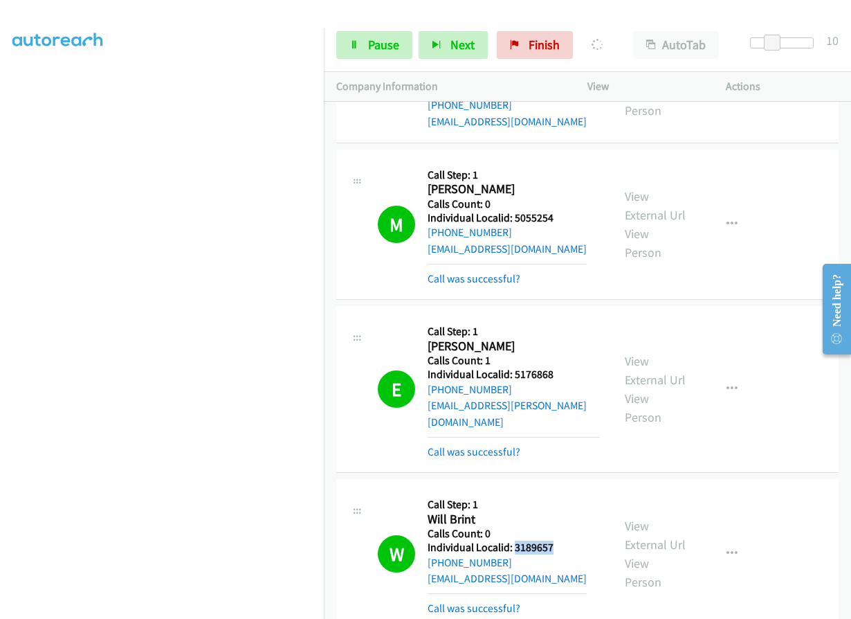
drag, startPoint x: 513, startPoint y: 449, endPoint x: 552, endPoint y: 449, distance: 38.8
click at [552, 541] on h5 "Individual Localid: 3189657" at bounding box center [507, 548] width 159 height 14
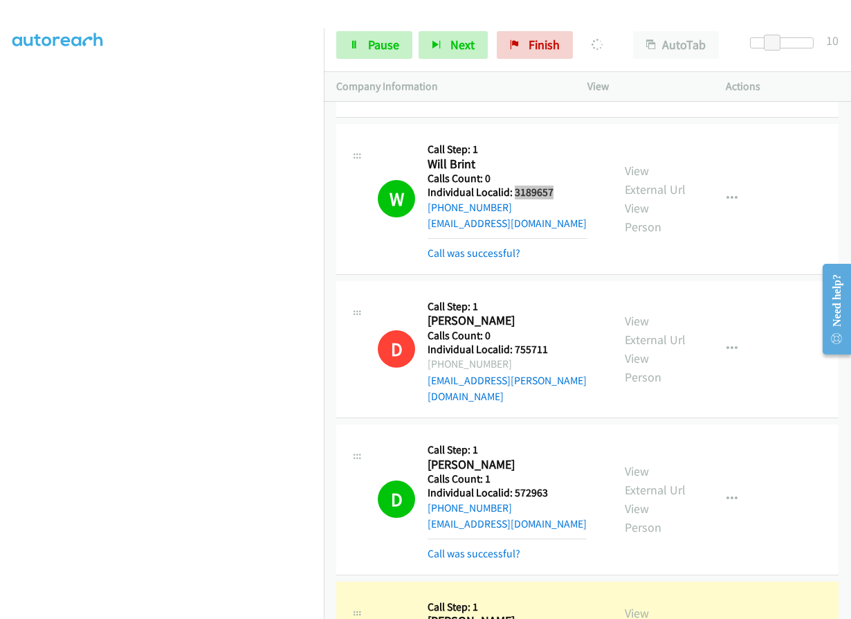
scroll to position [4673, 0]
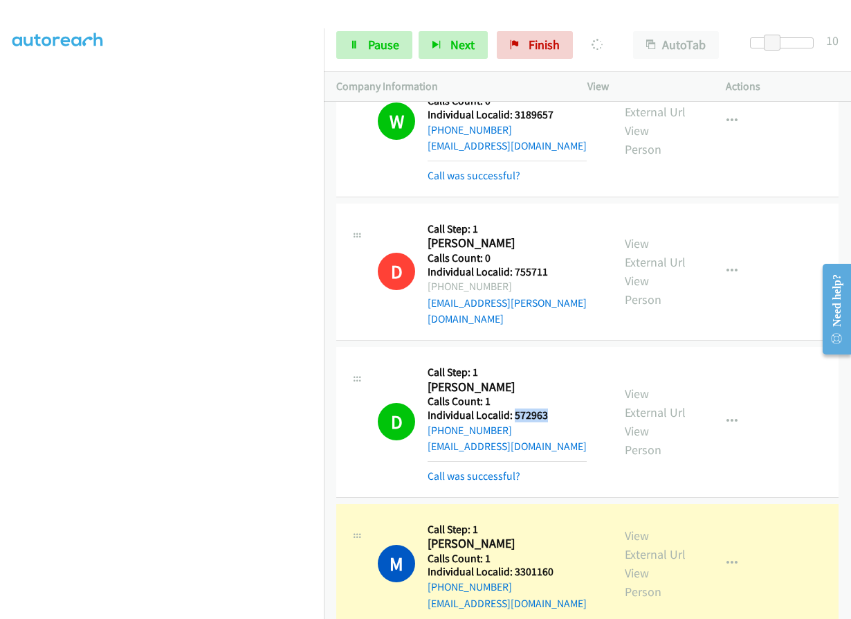
drag, startPoint x: 514, startPoint y: 302, endPoint x: 558, endPoint y: 300, distance: 43.6
click at [558, 359] on div "D Callback Scheduled Call Step: 1 [PERSON_NAME] America/New_York Calls Count: 1…" at bounding box center [489, 421] width 222 height 125
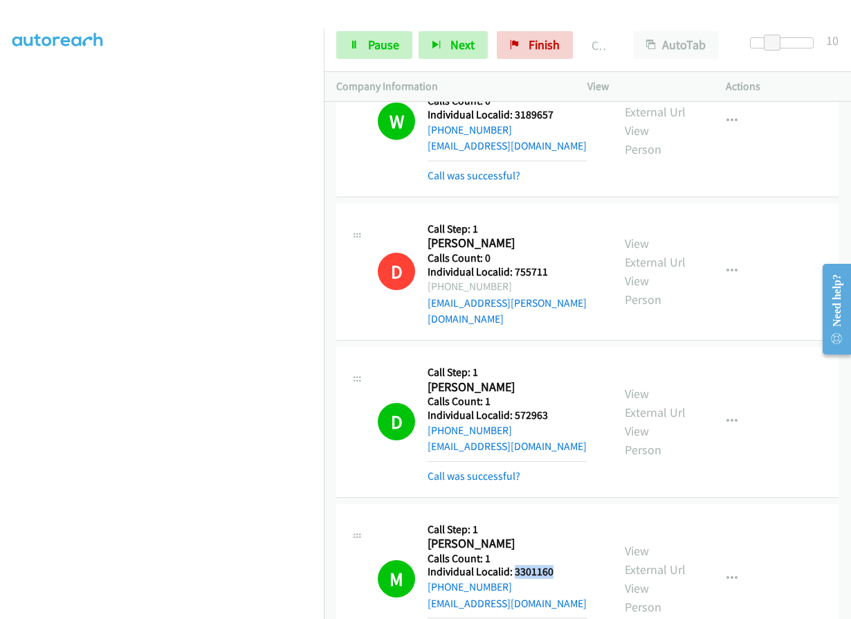
drag, startPoint x: 512, startPoint y: 458, endPoint x: 559, endPoint y: 454, distance: 46.5
click at [559, 565] on h5 "Individual Localid: 3301160" at bounding box center [507, 572] width 159 height 14
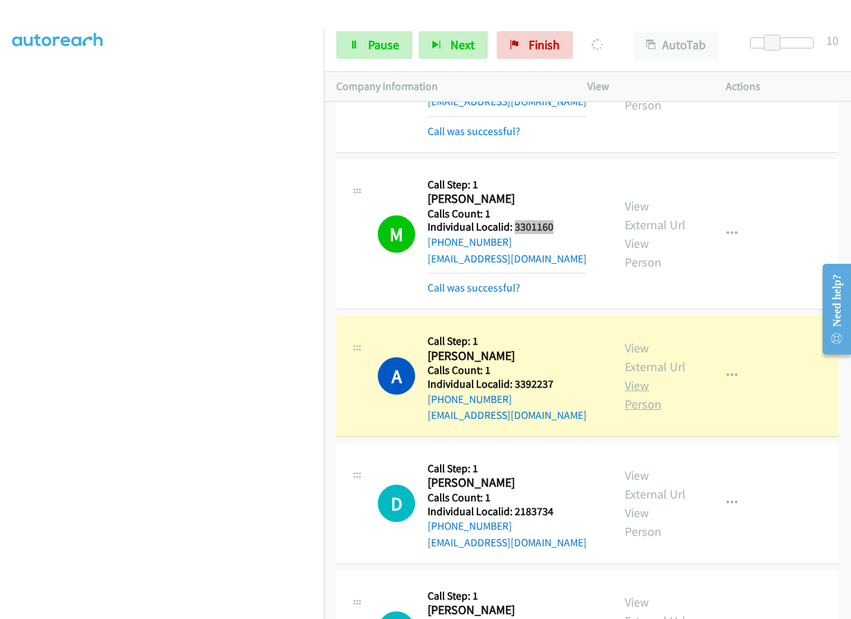
scroll to position [5054, 0]
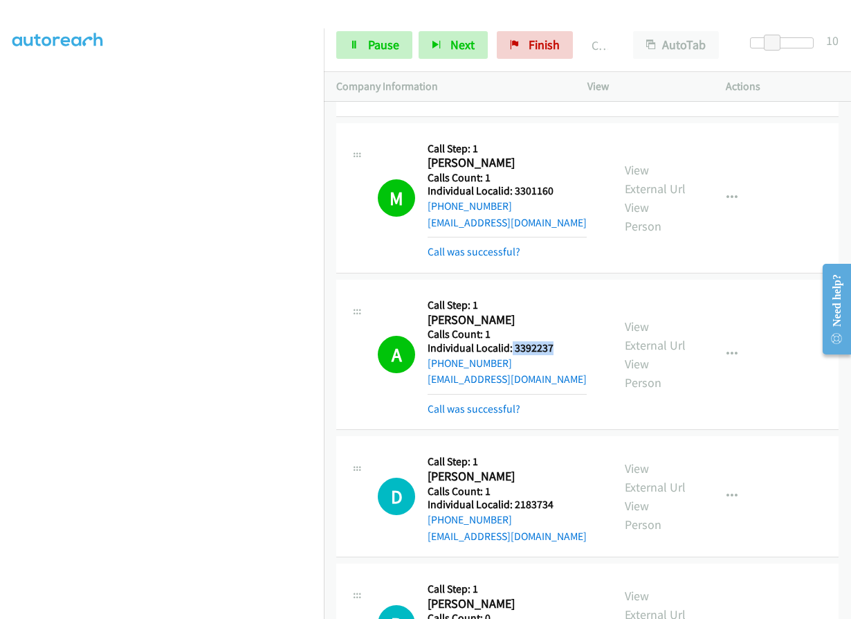
drag, startPoint x: 510, startPoint y: 235, endPoint x: 562, endPoint y: 235, distance: 51.9
click at [562, 292] on div "A Callback Scheduled Call Step: 1 [PERSON_NAME] America/New_York Calls Count: 1…" at bounding box center [489, 354] width 222 height 125
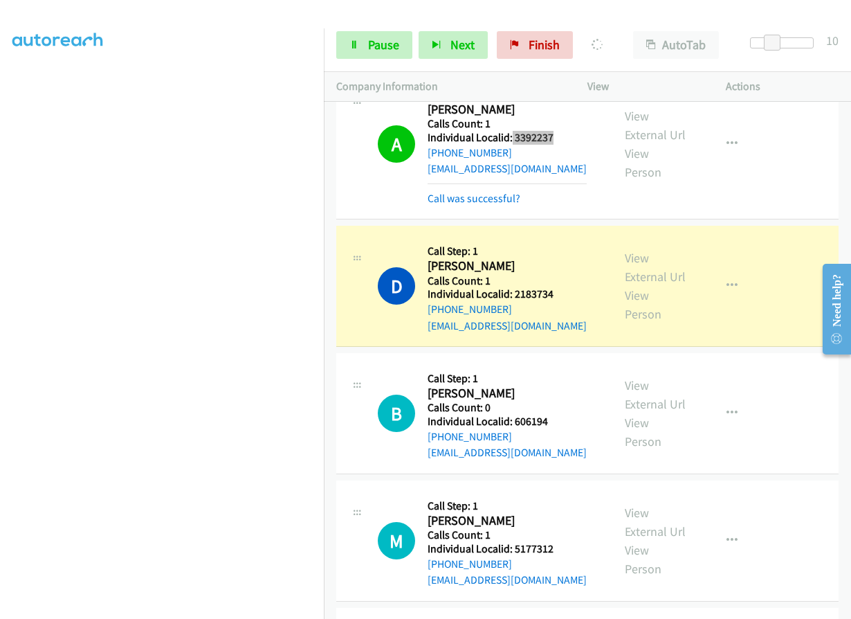
scroll to position [5278, 0]
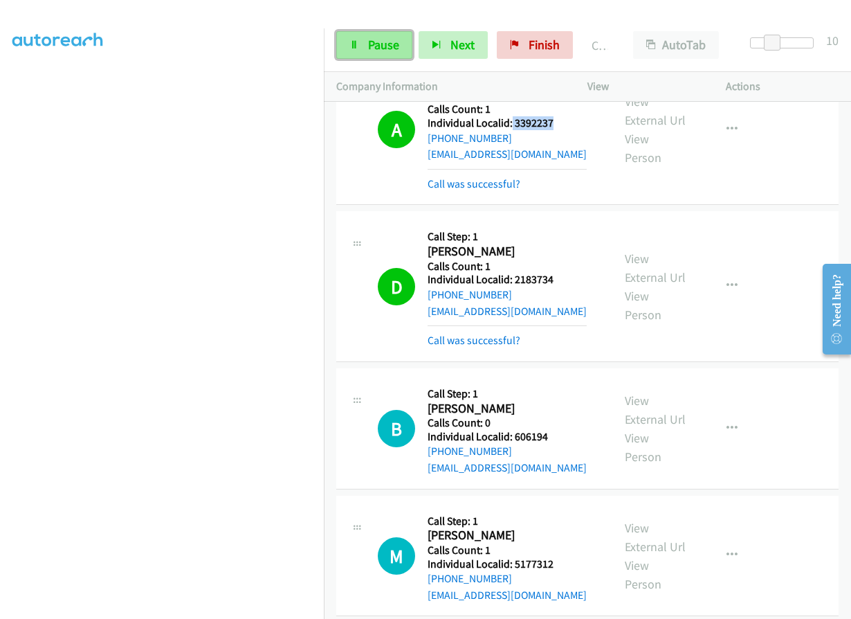
click at [371, 42] on span "Pause" at bounding box center [383, 45] width 31 height 16
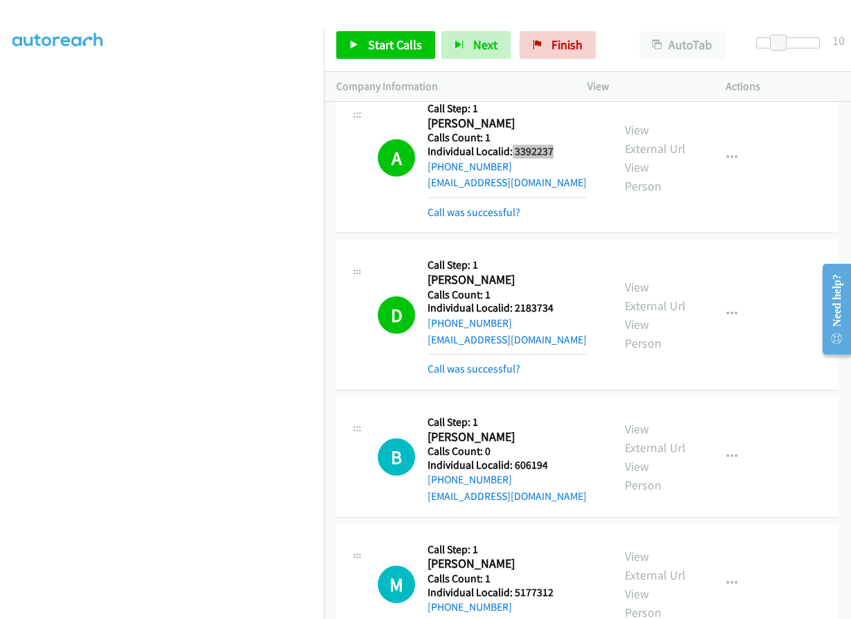
scroll to position [5296, 0]
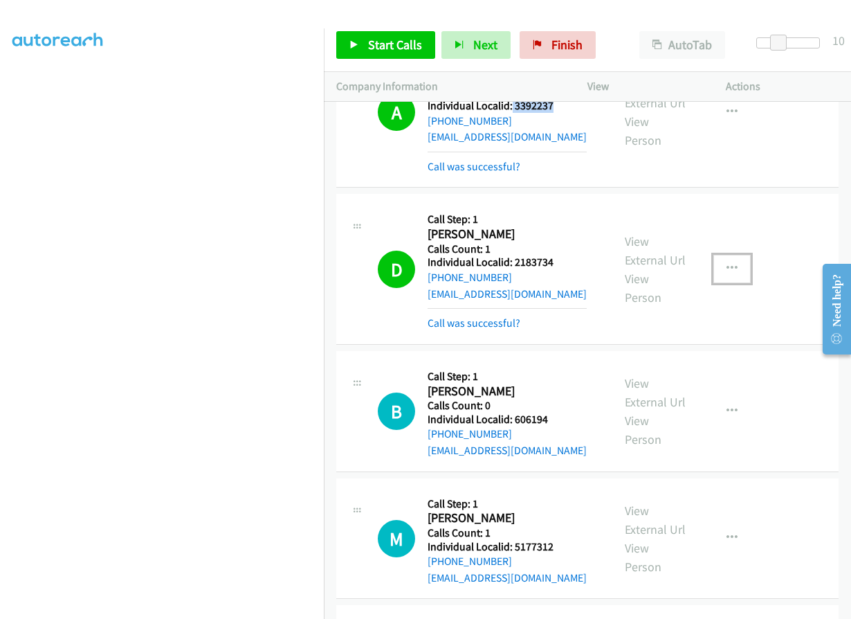
click at [727, 263] on icon "button" at bounding box center [732, 268] width 11 height 11
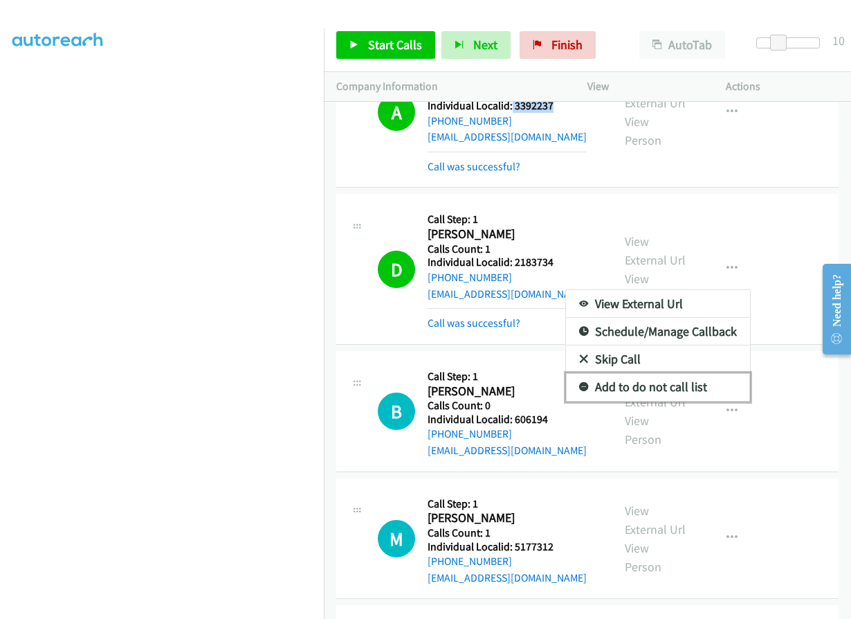
click at [579, 383] on icon at bounding box center [584, 388] width 10 height 10
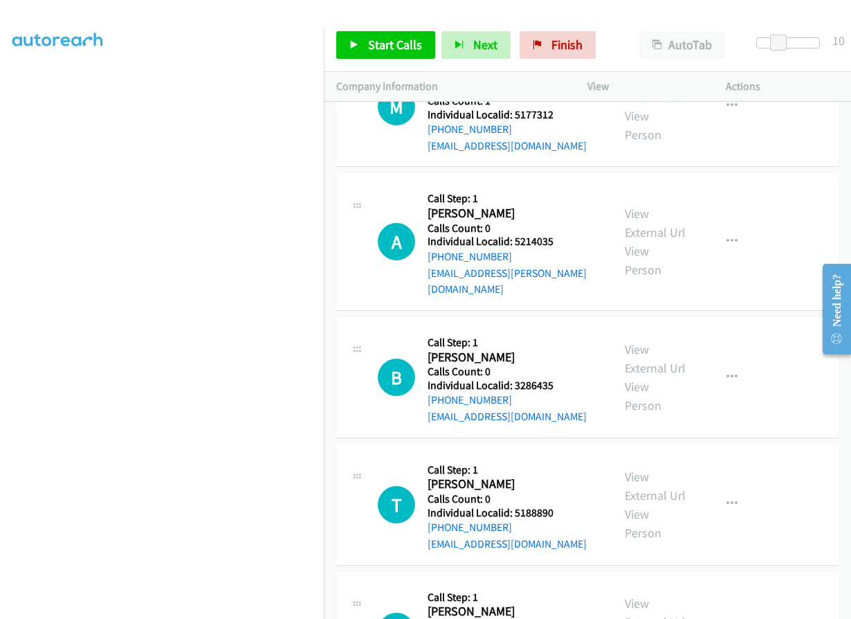
scroll to position [5728, 0]
drag, startPoint x: 513, startPoint y: 251, endPoint x: 563, endPoint y: 252, distance: 49.8
click at [563, 329] on div "B Callback Scheduled Call Step: 1 [PERSON_NAME] America/New_York Calls Count: 0…" at bounding box center [489, 377] width 222 height 96
drag, startPoint x: 514, startPoint y: 379, endPoint x: 564, endPoint y: 379, distance: 49.8
click at [564, 456] on div "T Callback Scheduled Call Step: 1 [PERSON_NAME] America/New_York Calls Count: 0…" at bounding box center [489, 504] width 222 height 96
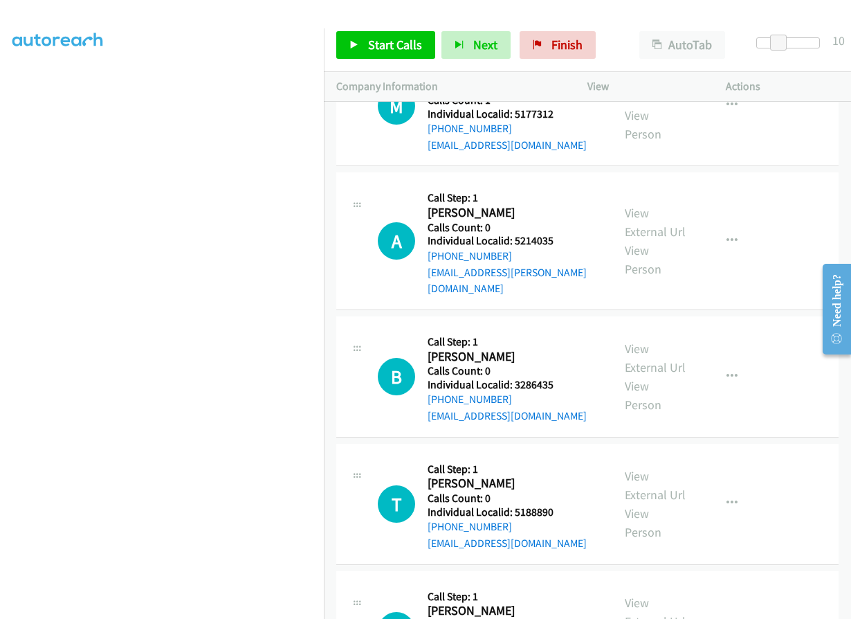
drag, startPoint x: 515, startPoint y: 505, endPoint x: 561, endPoint y: 505, distance: 45.7
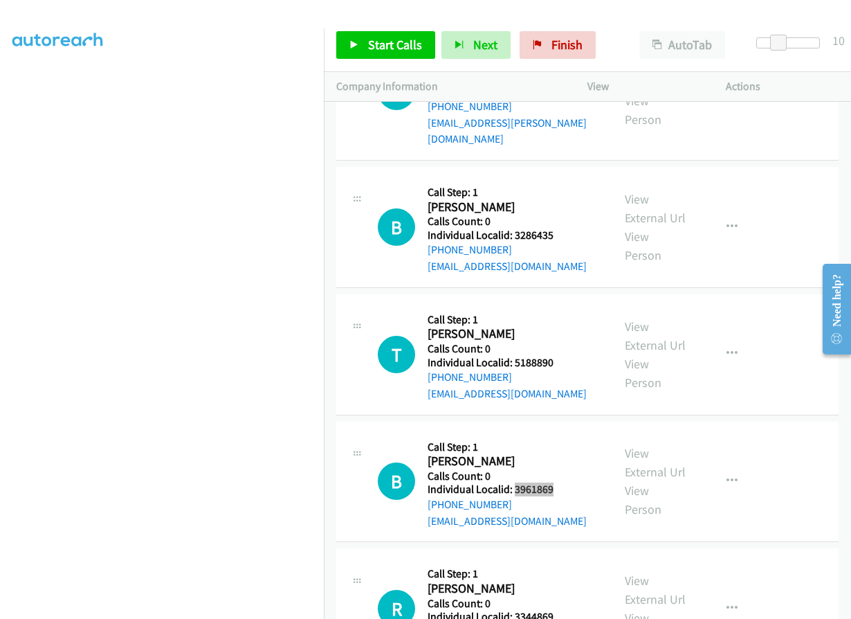
scroll to position [5902, 0]
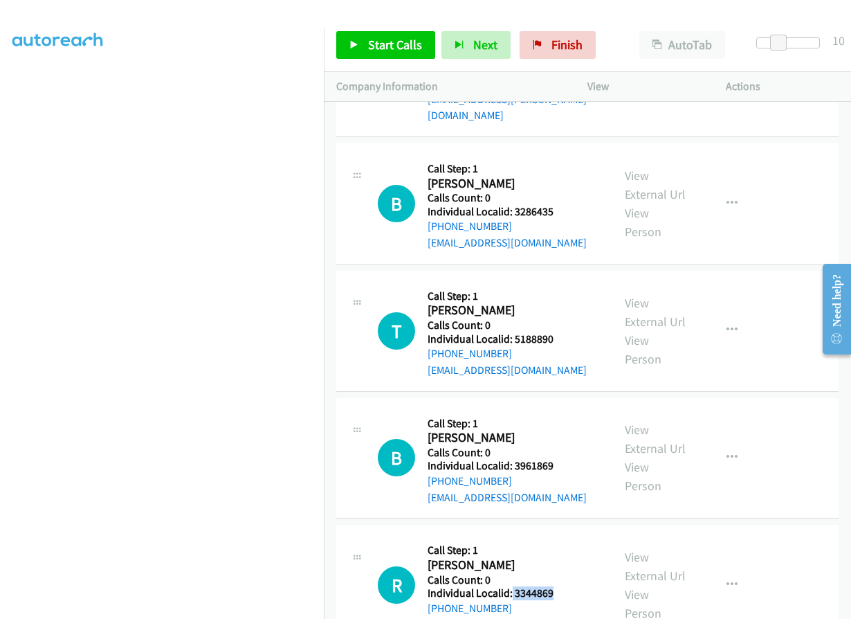
drag, startPoint x: 519, startPoint y: 460, endPoint x: 561, endPoint y: 461, distance: 42.2
click at [563, 537] on div "R Callback Scheduled Call Step: 1 [PERSON_NAME] America/New_York Calls Count: 0…" at bounding box center [489, 585] width 222 height 96
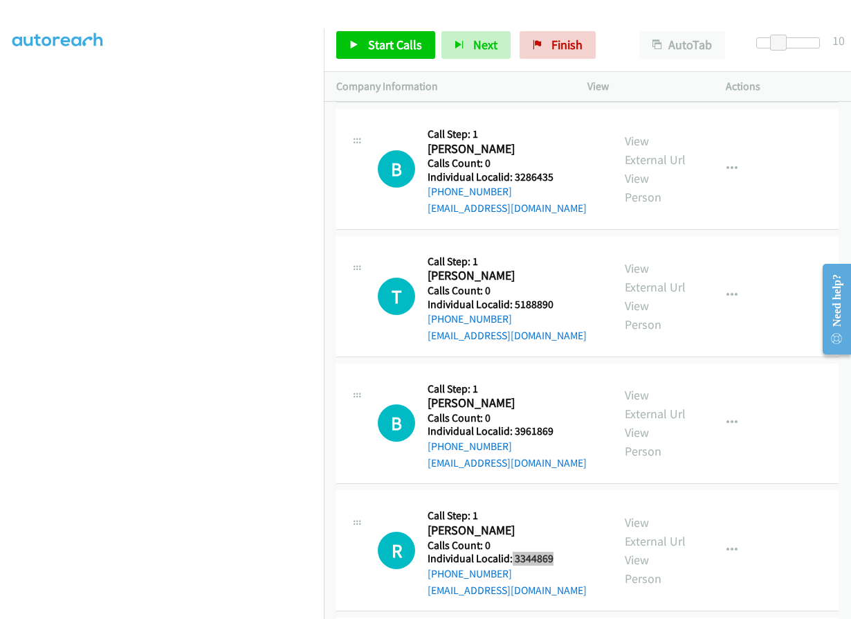
scroll to position [6040, 0]
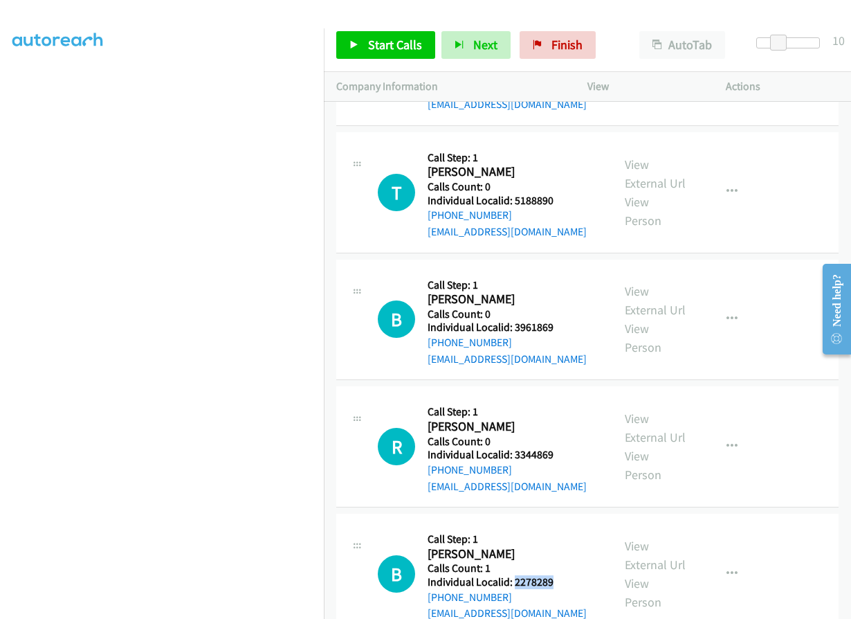
drag, startPoint x: 512, startPoint y: 447, endPoint x: 563, endPoint y: 448, distance: 50.5
click at [563, 526] on div "B Callback Scheduled Call Step: 1 [PERSON_NAME] America/New_York Calls Count: 1…" at bounding box center [489, 574] width 222 height 96
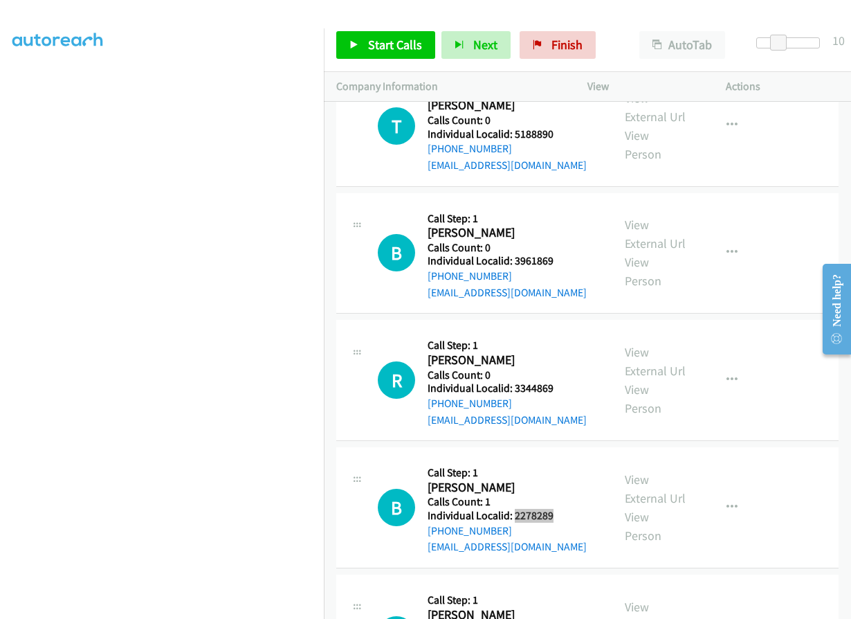
scroll to position [6109, 0]
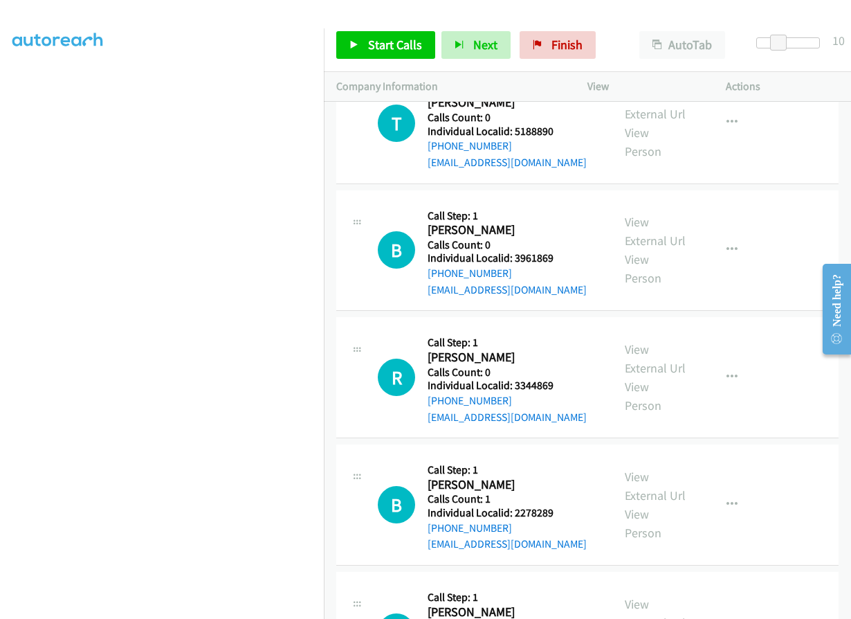
drag, startPoint x: 512, startPoint y: 510, endPoint x: 555, endPoint y: 509, distance: 42.9
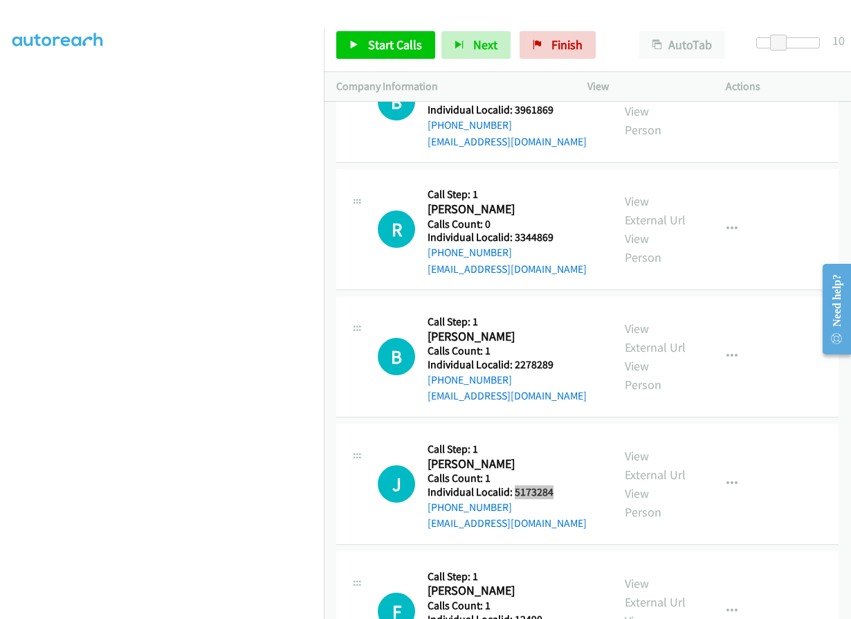
scroll to position [6265, 0]
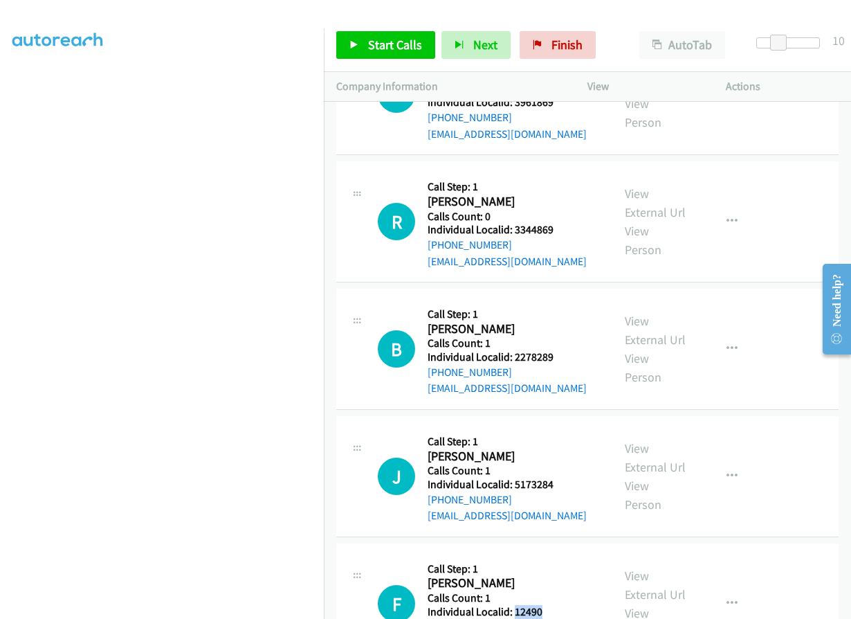
drag, startPoint x: 513, startPoint y: 483, endPoint x: 550, endPoint y: 478, distance: 37.0
click at [550, 605] on h5 "Individual Localid: 12490" at bounding box center [507, 612] width 159 height 14
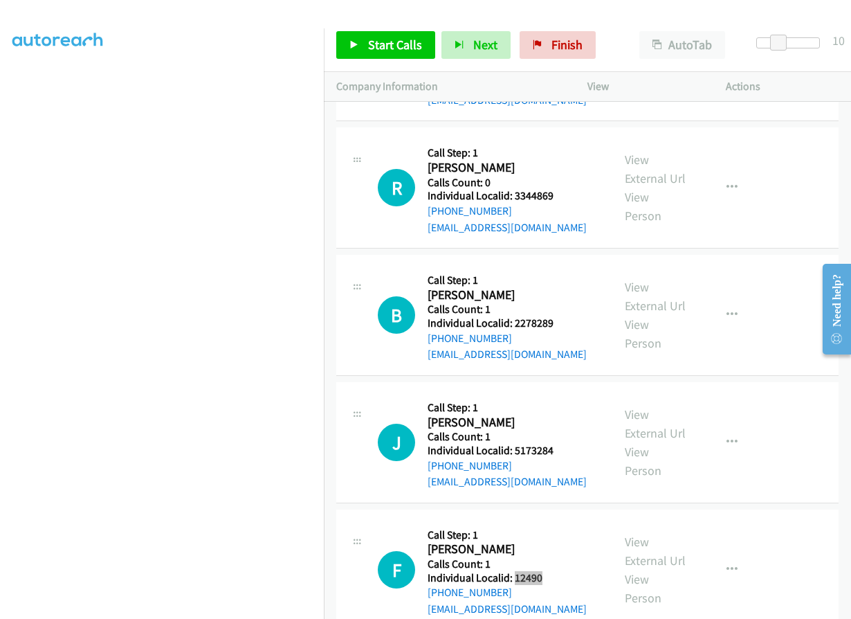
scroll to position [6421, 0]
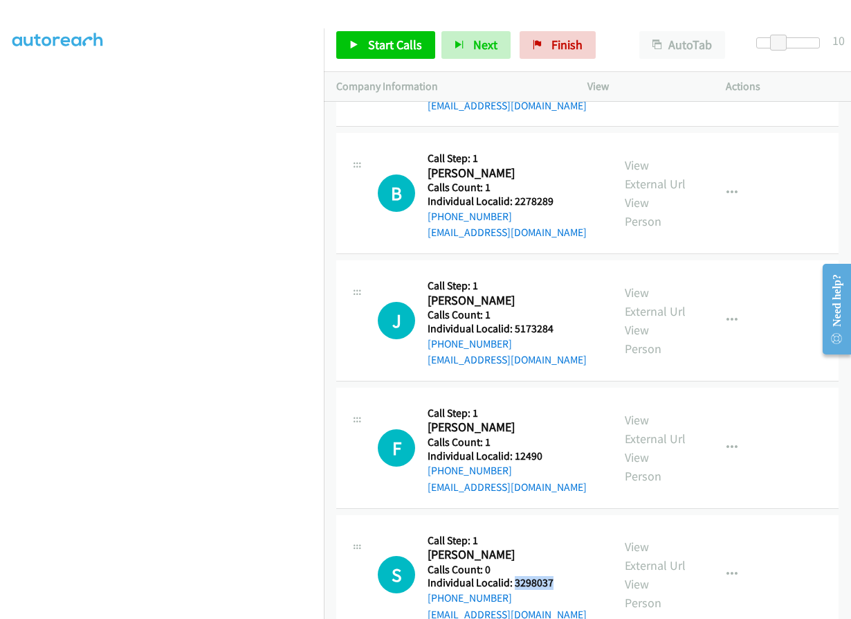
drag, startPoint x: 513, startPoint y: 451, endPoint x: 555, endPoint y: 450, distance: 42.3
click at [555, 528] on div "S Callback Scheduled Call Step: 1 [PERSON_NAME] America/New_York Calls Count: 0…" at bounding box center [489, 576] width 222 height 96
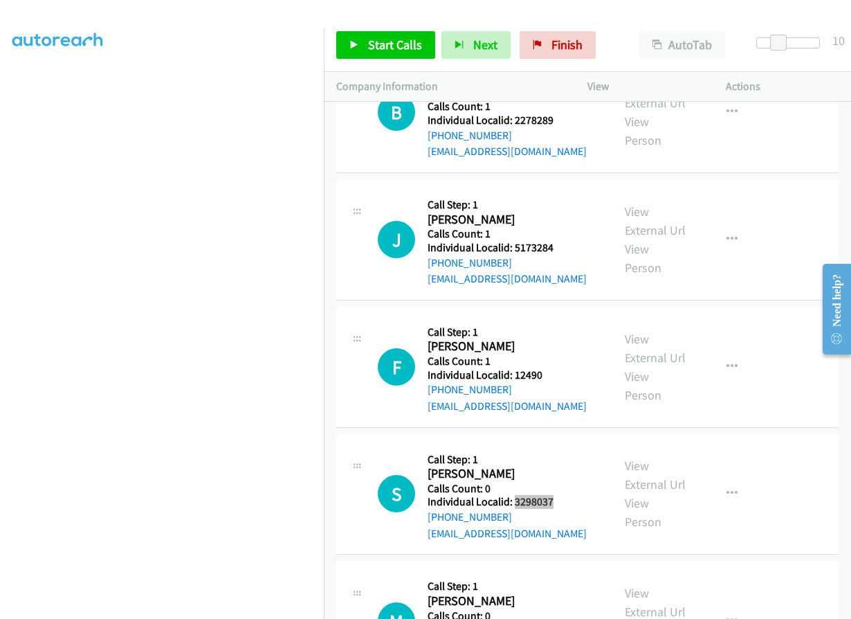
scroll to position [6525, 0]
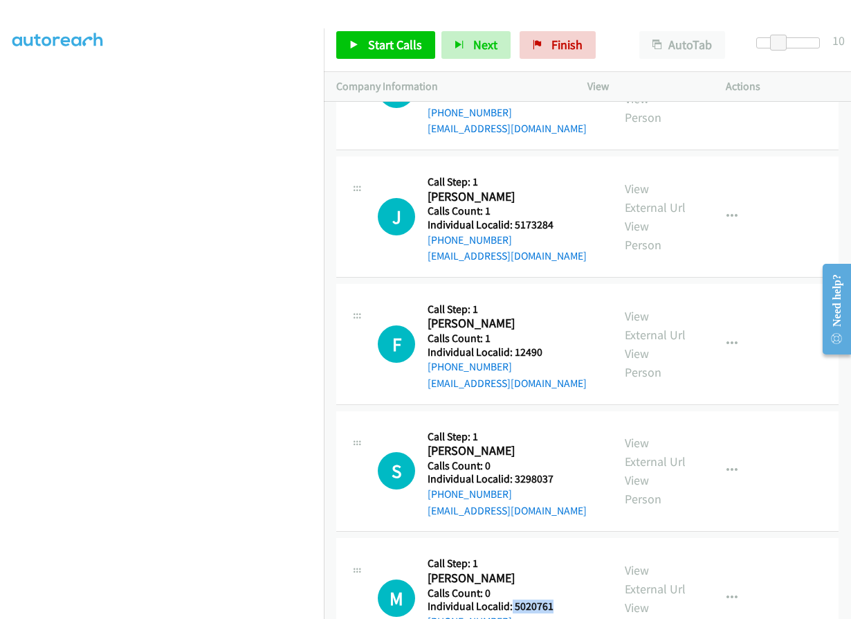
drag, startPoint x: 512, startPoint y: 478, endPoint x: 555, endPoint y: 478, distance: 43.6
click at [557, 550] on div "M Callback Scheduled Call Step: 1 [PERSON_NAME] America/New_York Calls Count: 0…" at bounding box center [489, 598] width 222 height 96
click at [384, 42] on span "Start Calls" at bounding box center [395, 45] width 54 height 16
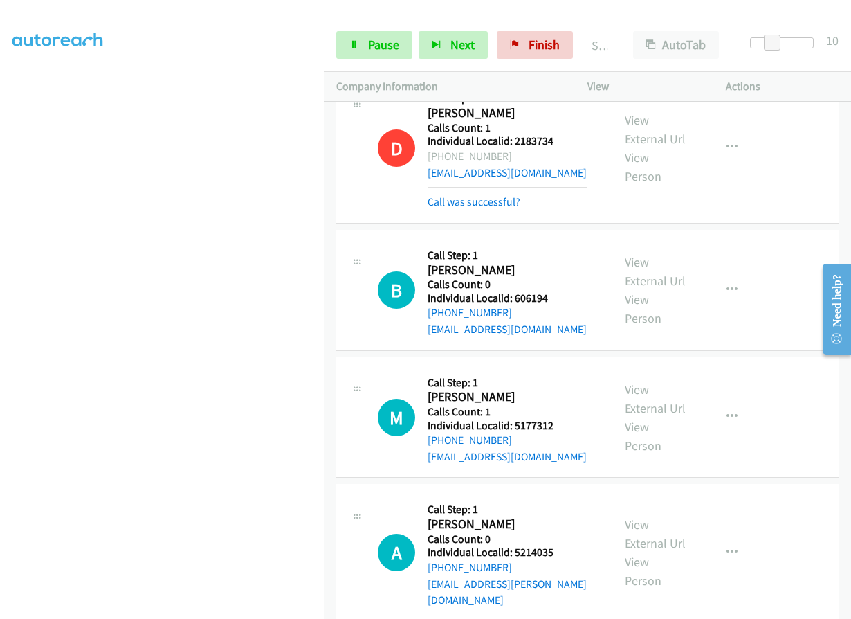
scroll to position [5434, 0]
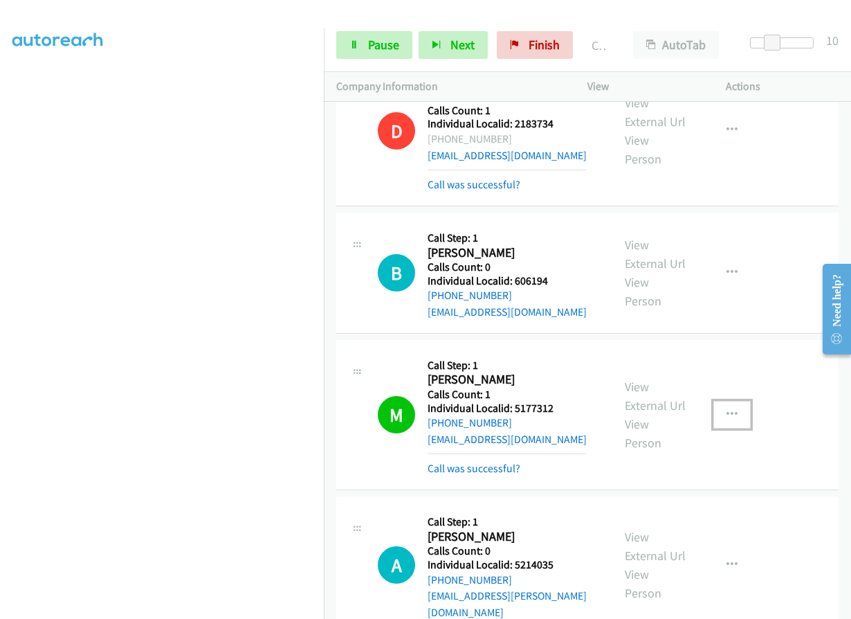
click at [727, 409] on icon "button" at bounding box center [732, 414] width 11 height 11
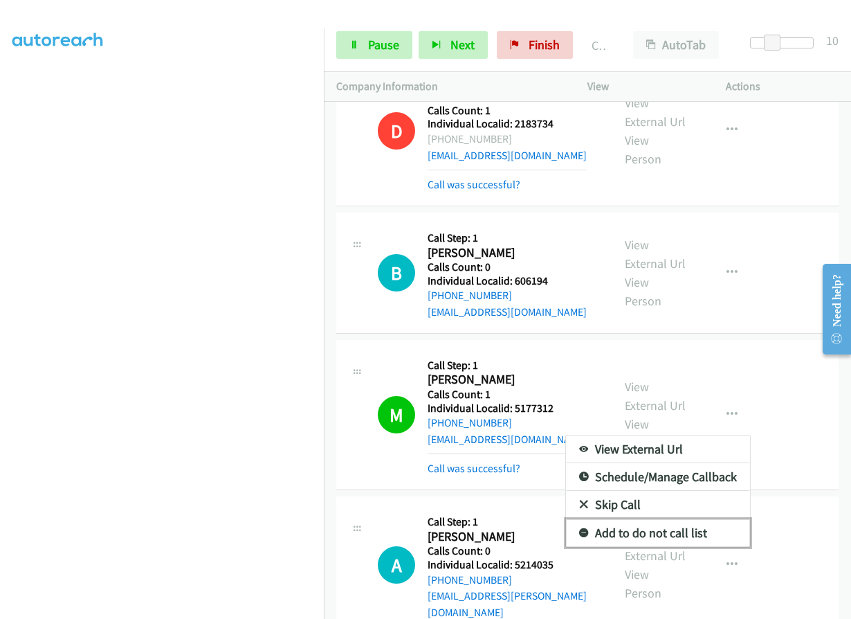
click at [579, 529] on icon at bounding box center [584, 534] width 10 height 10
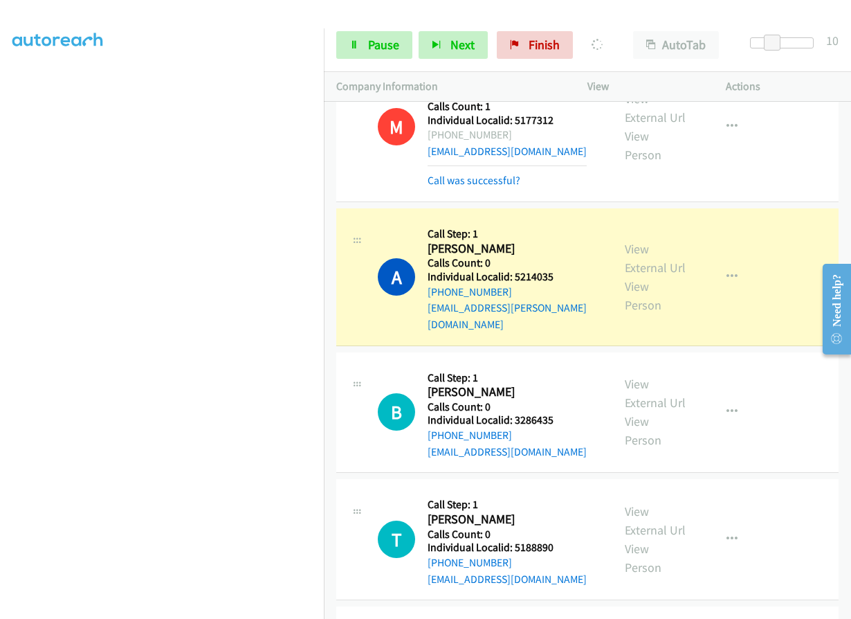
scroll to position [5728, 0]
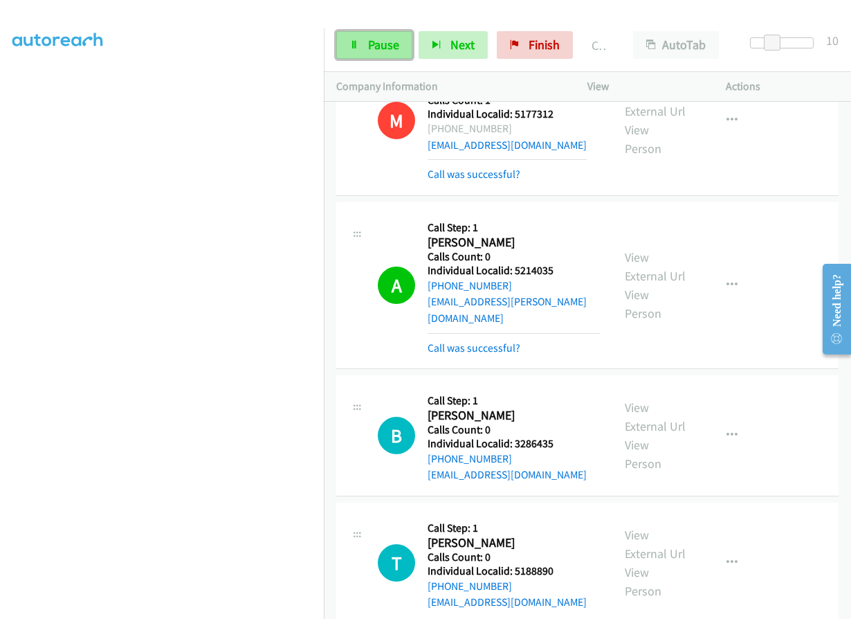
click at [385, 42] on span "Pause" at bounding box center [383, 45] width 31 height 16
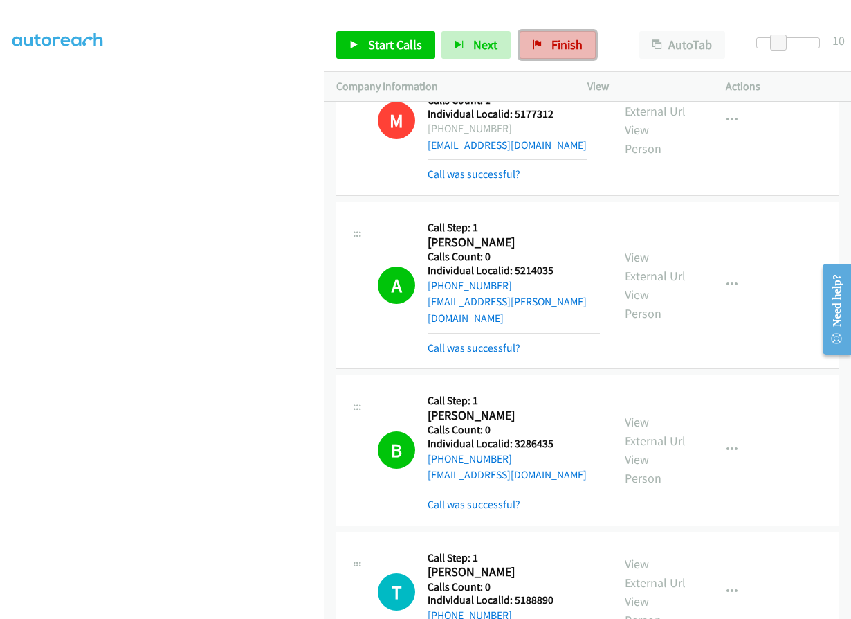
click at [564, 40] on span "Finish" at bounding box center [567, 45] width 31 height 16
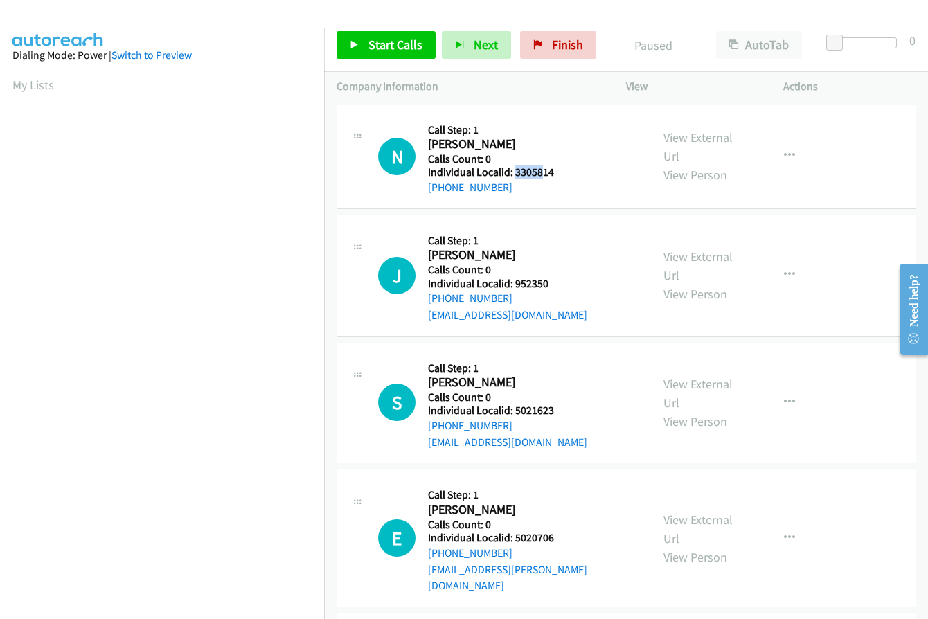
drag, startPoint x: 514, startPoint y: 171, endPoint x: 539, endPoint y: 171, distance: 24.2
click at [539, 171] on h5 "Individual Localid: 3305814" at bounding box center [503, 172] width 150 height 14
click at [563, 48] on span "Finish" at bounding box center [567, 45] width 31 height 16
